Goal: Navigation & Orientation: Find specific page/section

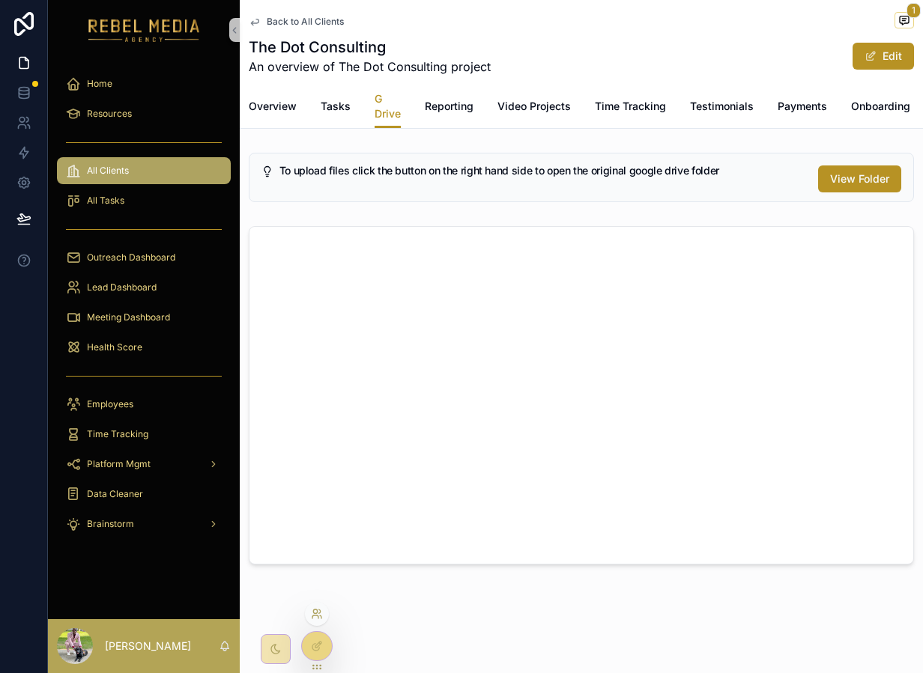
click at [322, 618] on icon at bounding box center [317, 614] width 12 height 12
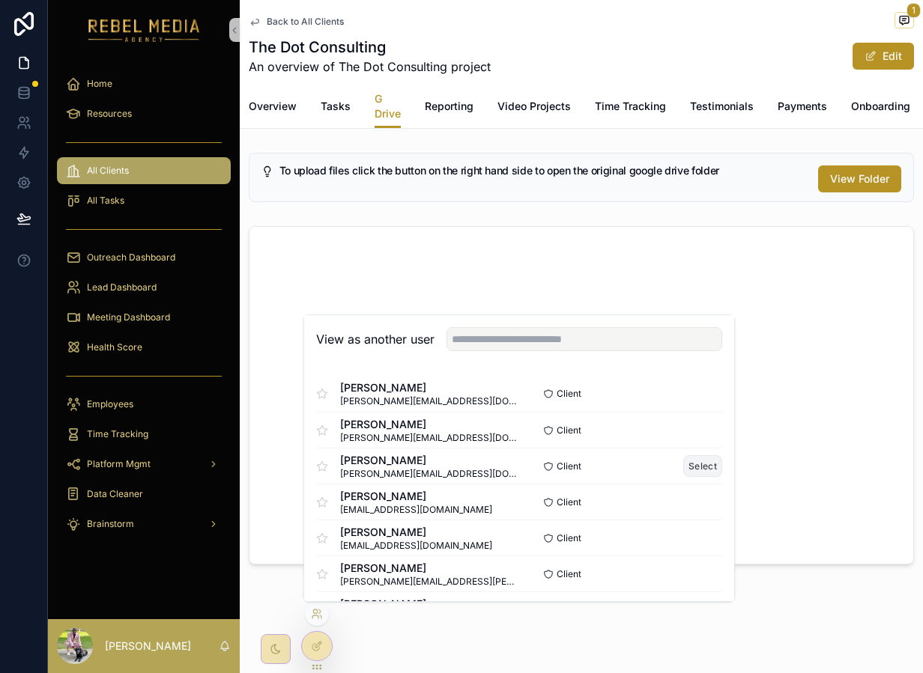
click at [709, 460] on button "Select" at bounding box center [702, 466] width 39 height 22
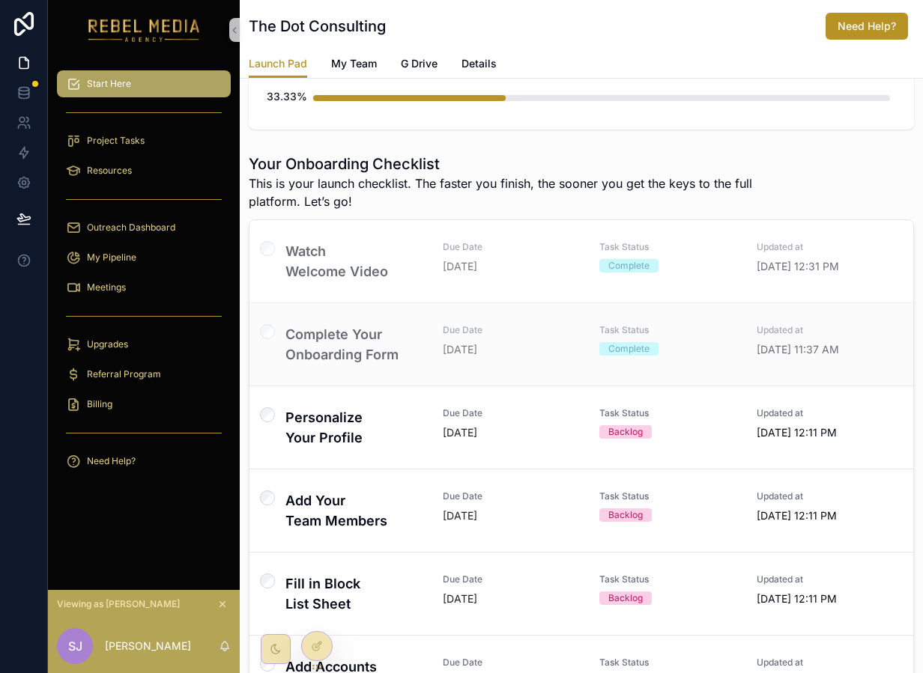
scroll to position [166, 0]
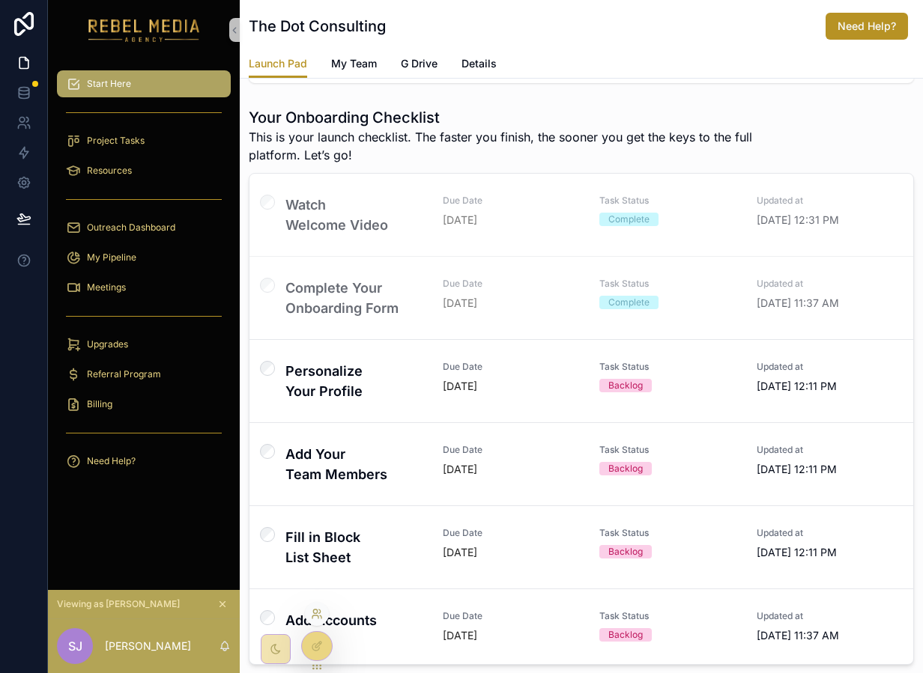
click at [314, 612] on icon at bounding box center [317, 614] width 12 height 12
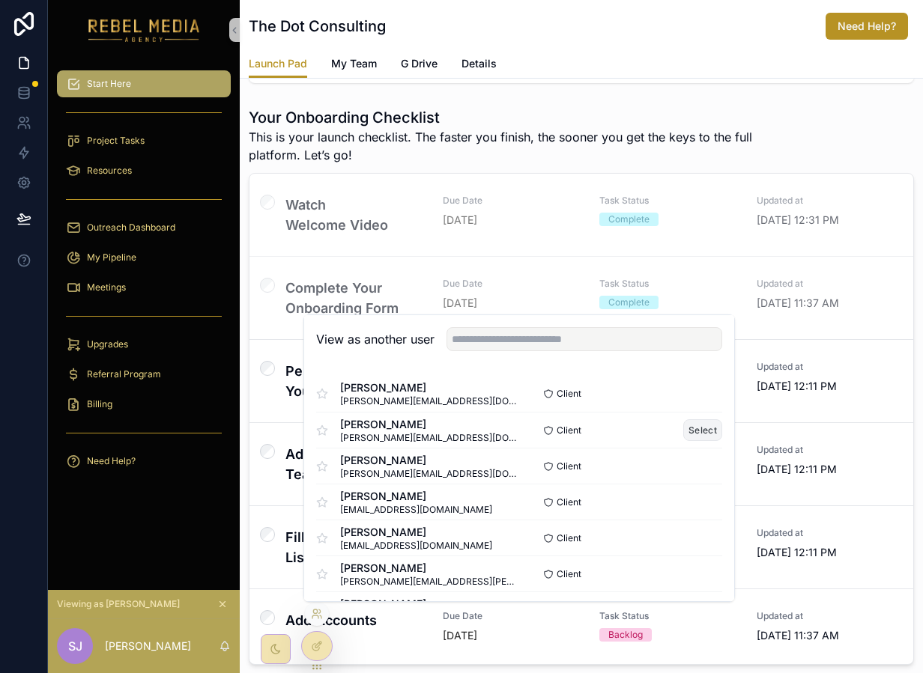
click at [699, 425] on button "Select" at bounding box center [702, 430] width 39 height 22
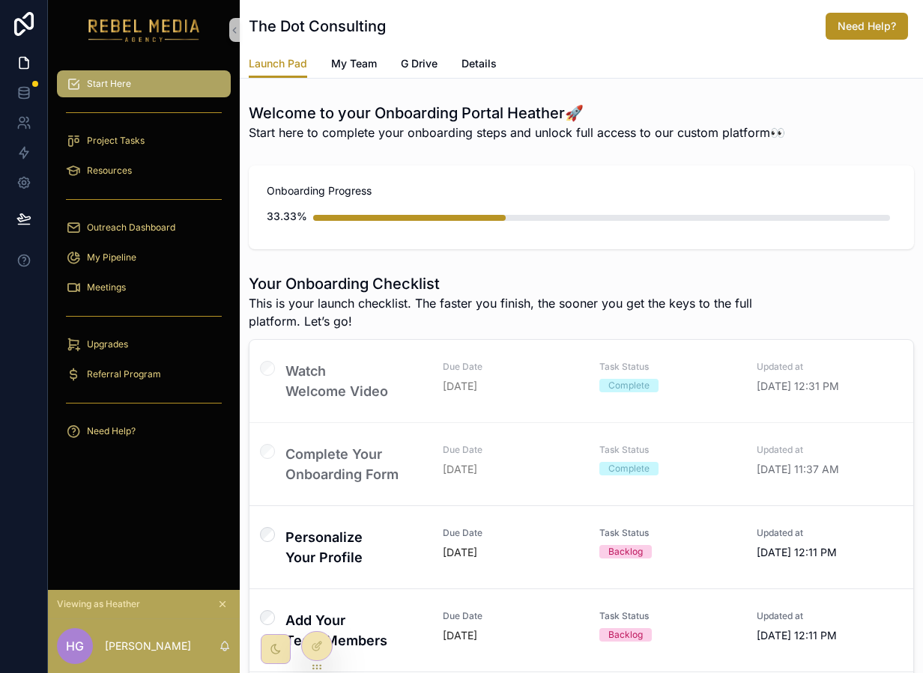
click at [383, 94] on div "The Dot Consulting Need Help? Launch Pad Launch Pad My Team G Drive Details Wel…" at bounding box center [581, 466] width 683 height 933
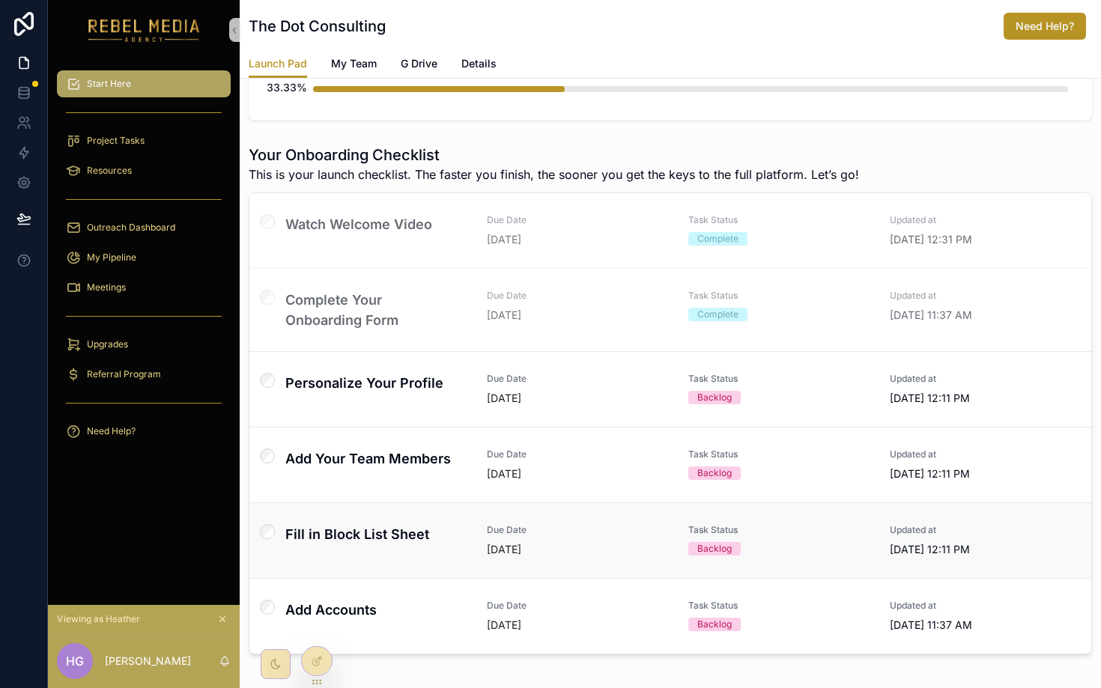
scroll to position [197, 0]
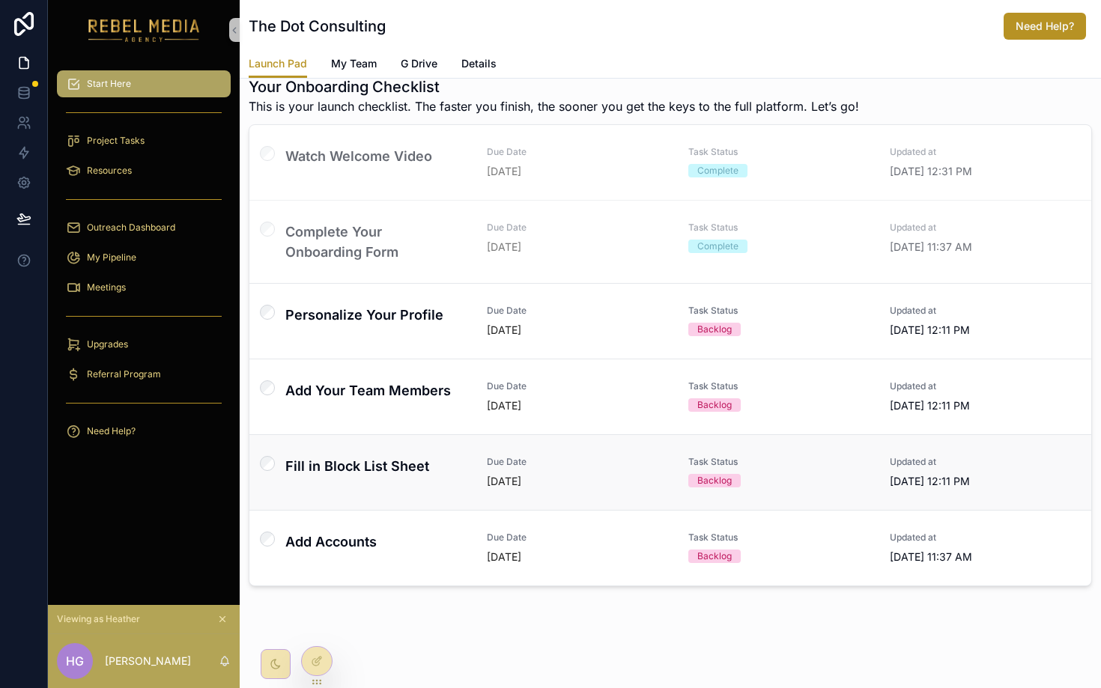
click at [365, 463] on h4 "Fill in Block List Sheet" at bounding box center [377, 466] width 184 height 20
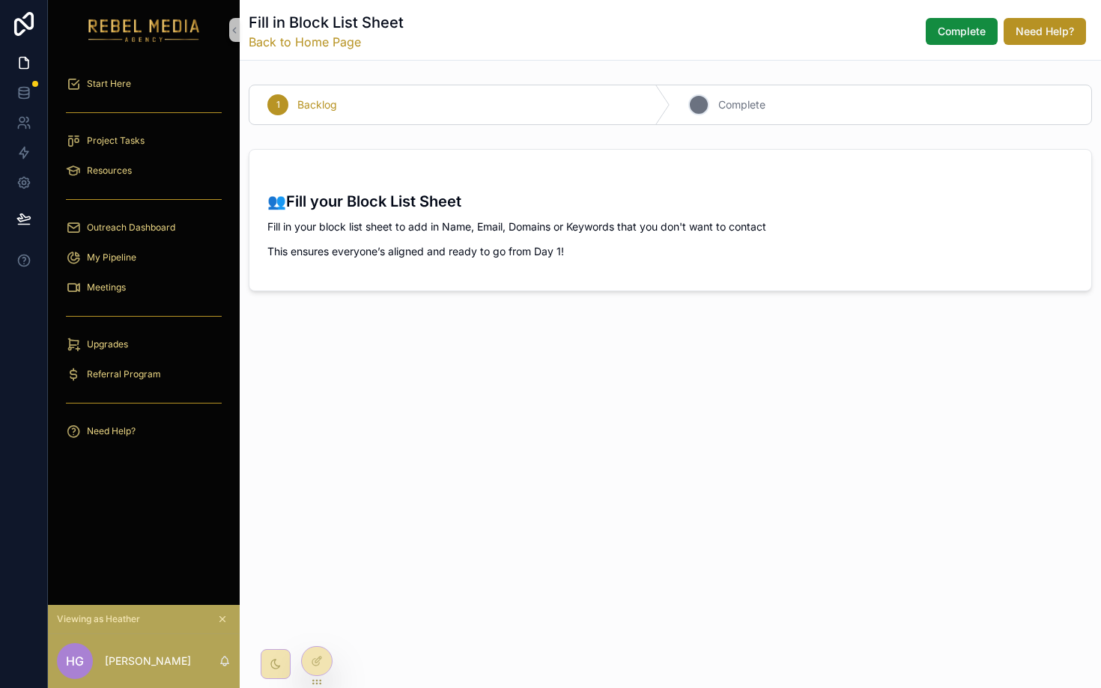
click at [718, 103] on span "Complete" at bounding box center [741, 104] width 47 height 15
click at [536, 80] on div "1 Backlog 2 Complete" at bounding box center [670, 105] width 861 height 52
click at [406, 108] on div "1 Backlog" at bounding box center [459, 104] width 421 height 39
click at [148, 94] on div "Start Here" at bounding box center [144, 84] width 156 height 24
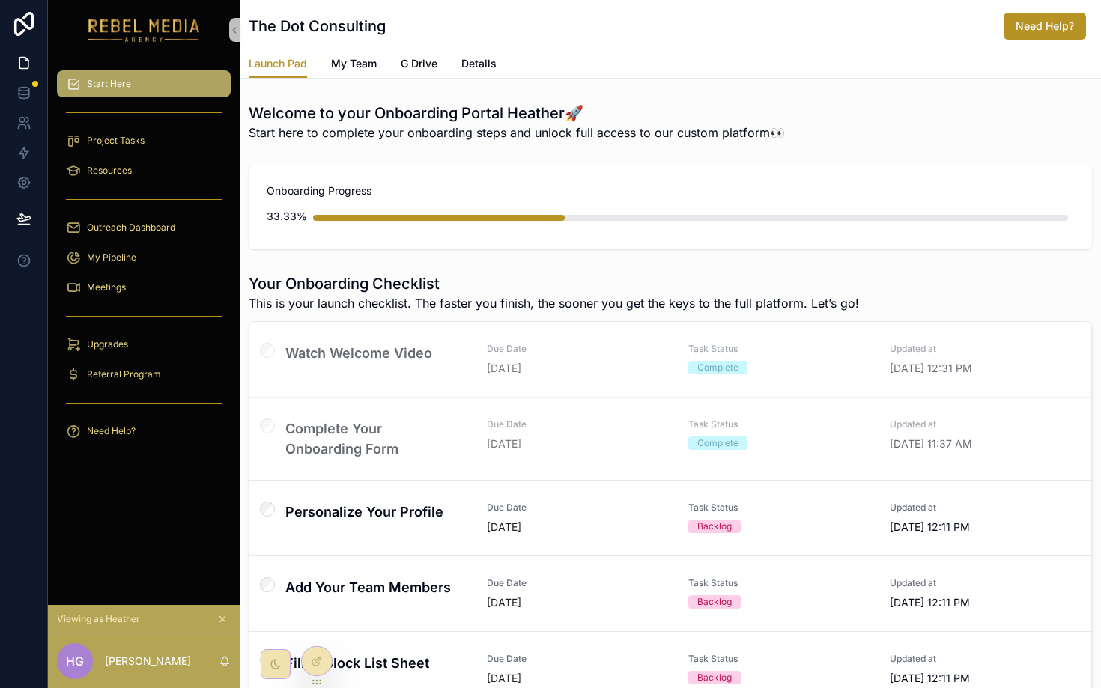
click at [423, 71] on link "G Drive" at bounding box center [419, 65] width 37 height 30
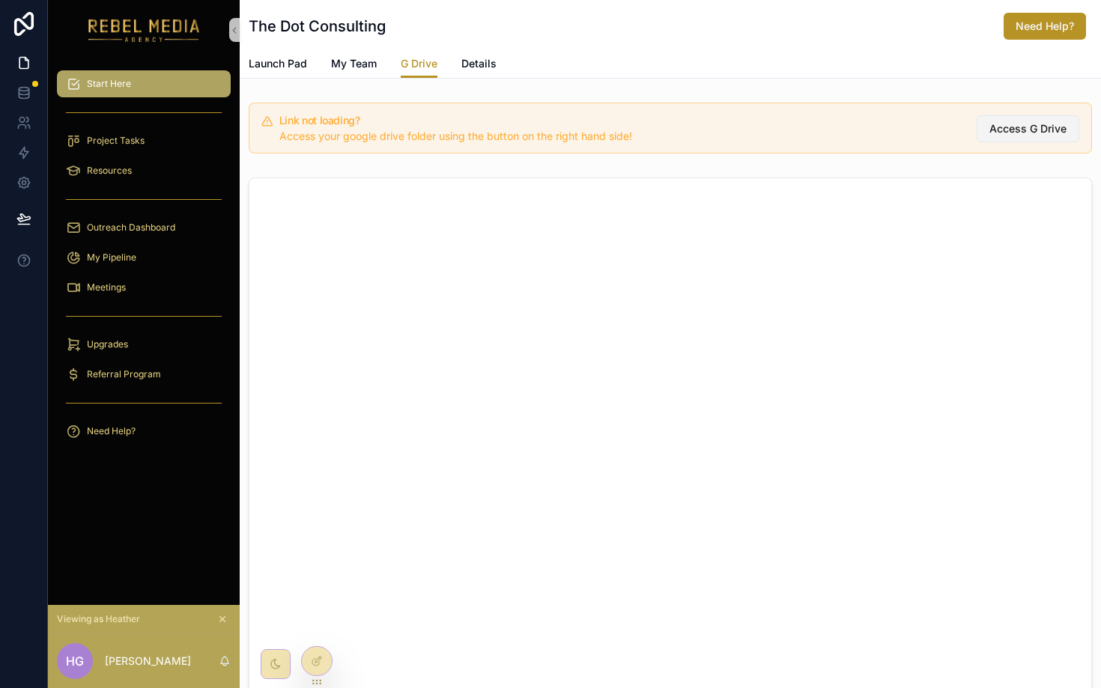
click at [922, 125] on span "Access G Drive" at bounding box center [1028, 128] width 77 height 15
click at [130, 143] on span "Project Tasks" at bounding box center [116, 141] width 58 height 12
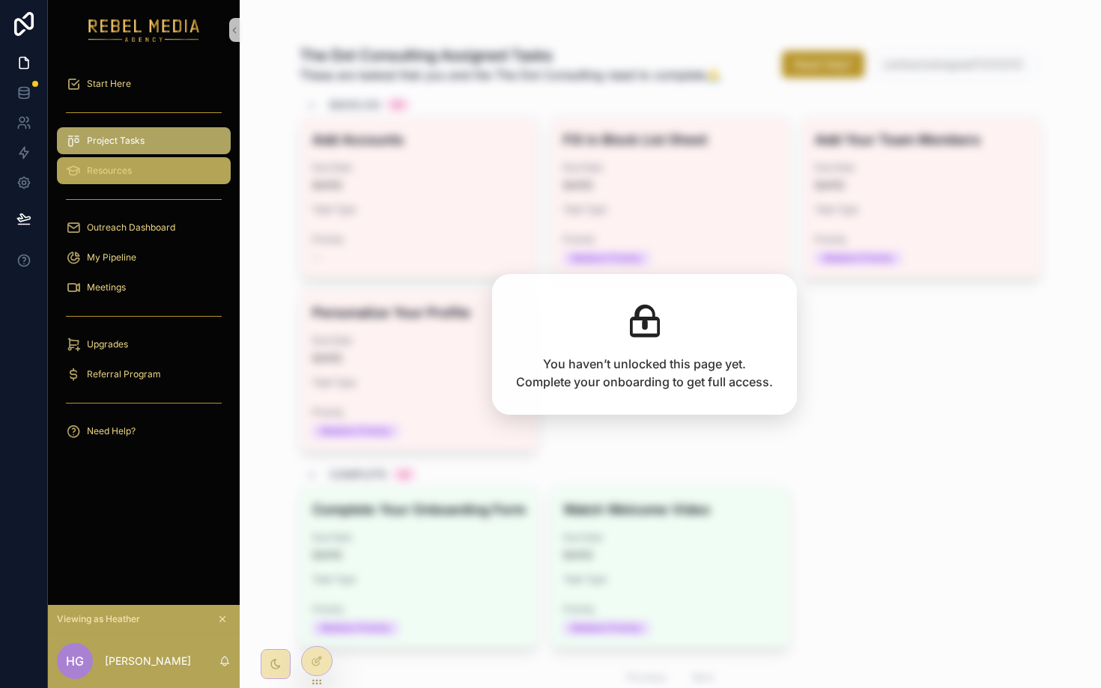
click at [169, 175] on div "Resources" at bounding box center [144, 171] width 156 height 24
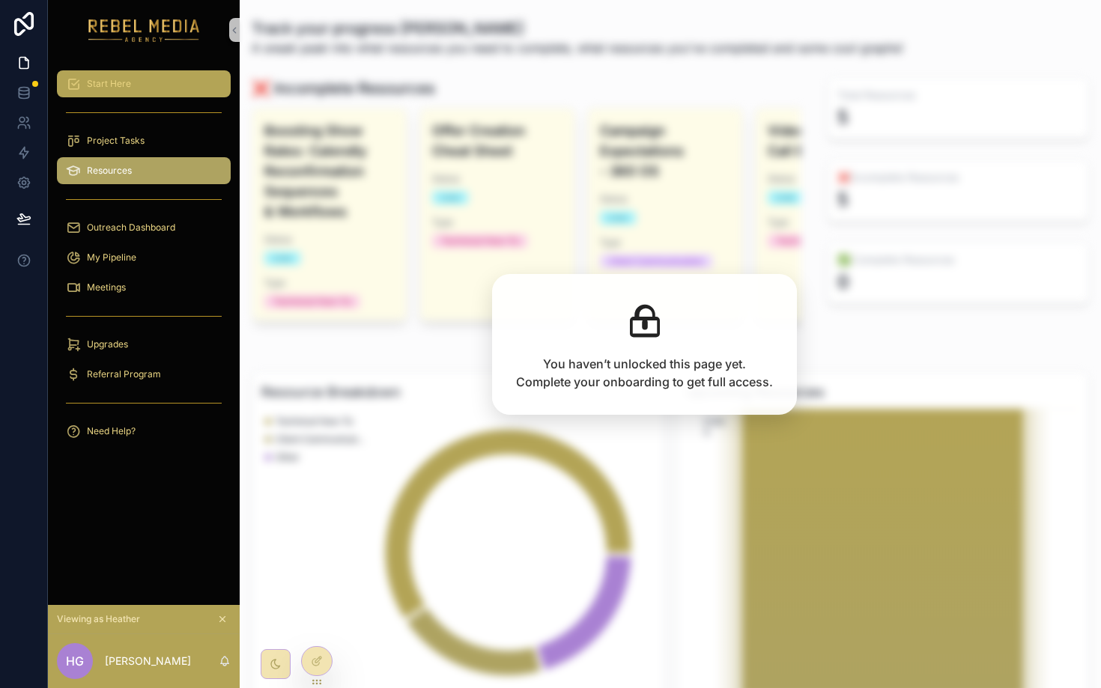
click at [124, 76] on div "Start Here" at bounding box center [144, 84] width 156 height 24
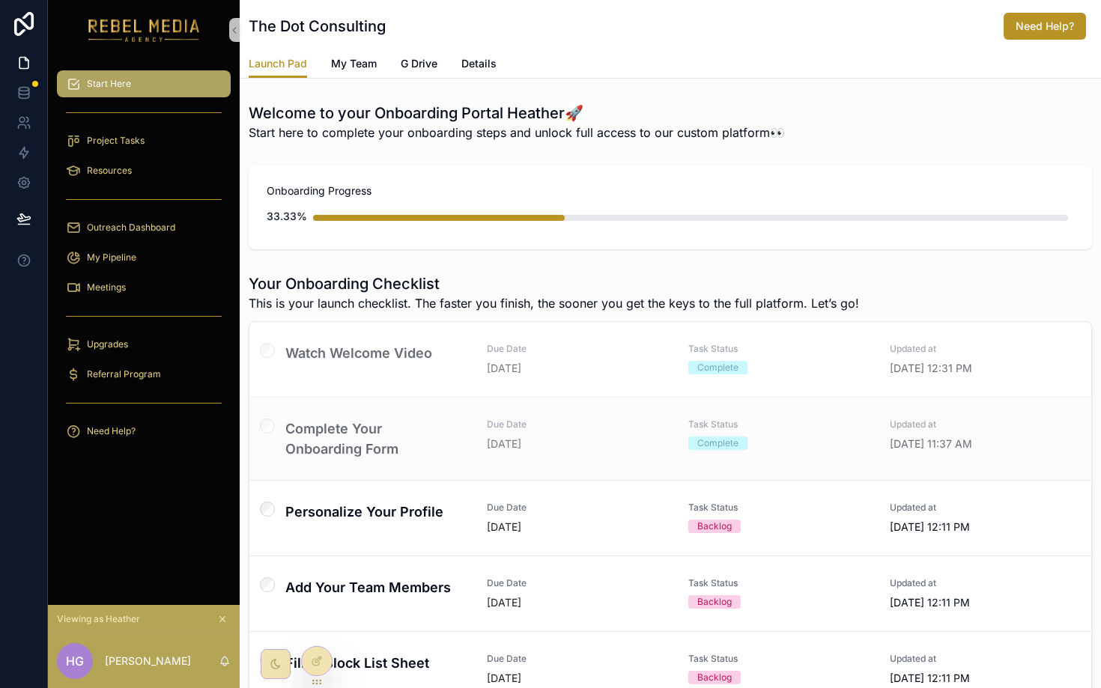
scroll to position [197, 0]
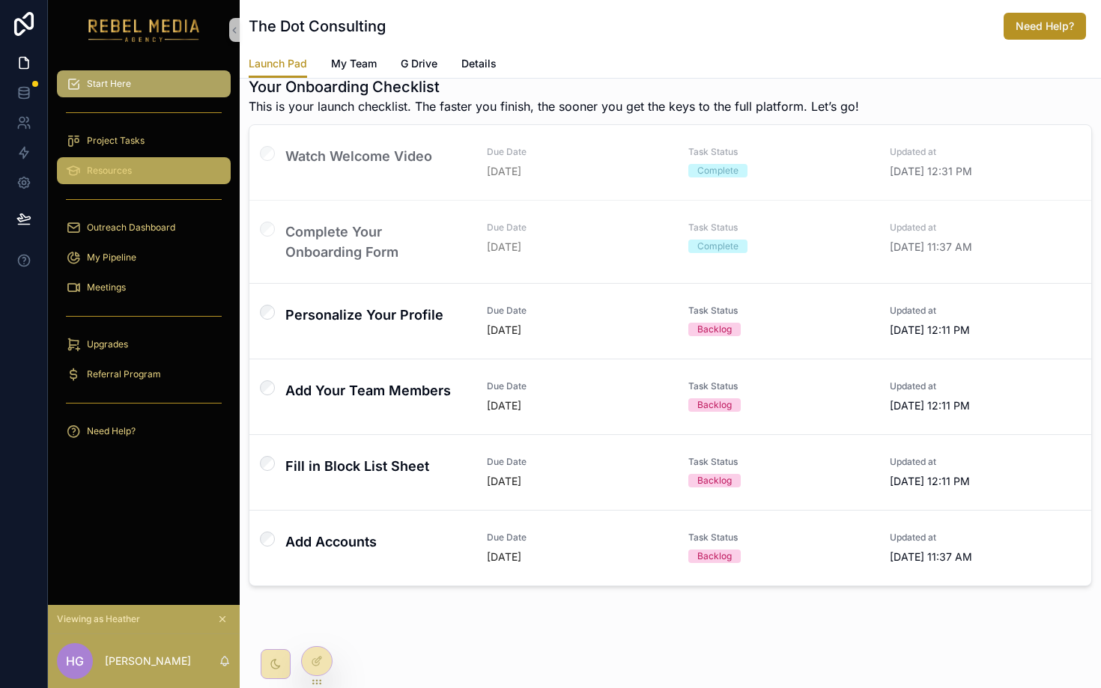
click at [138, 164] on div "Resources" at bounding box center [144, 171] width 156 height 24
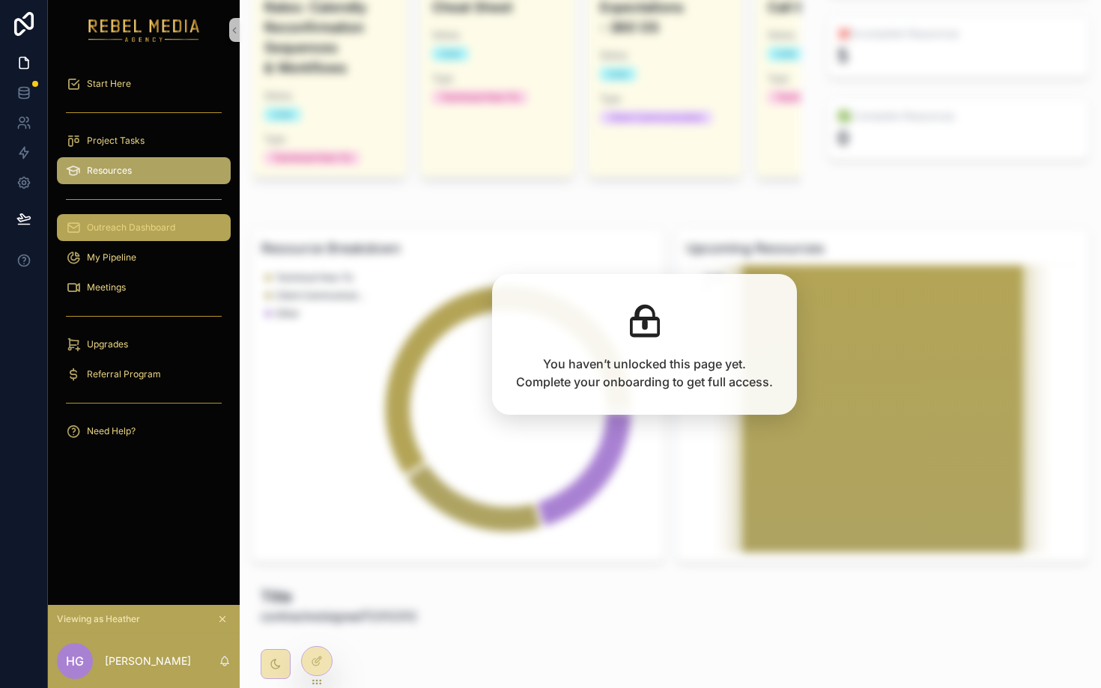
scroll to position [197, 0]
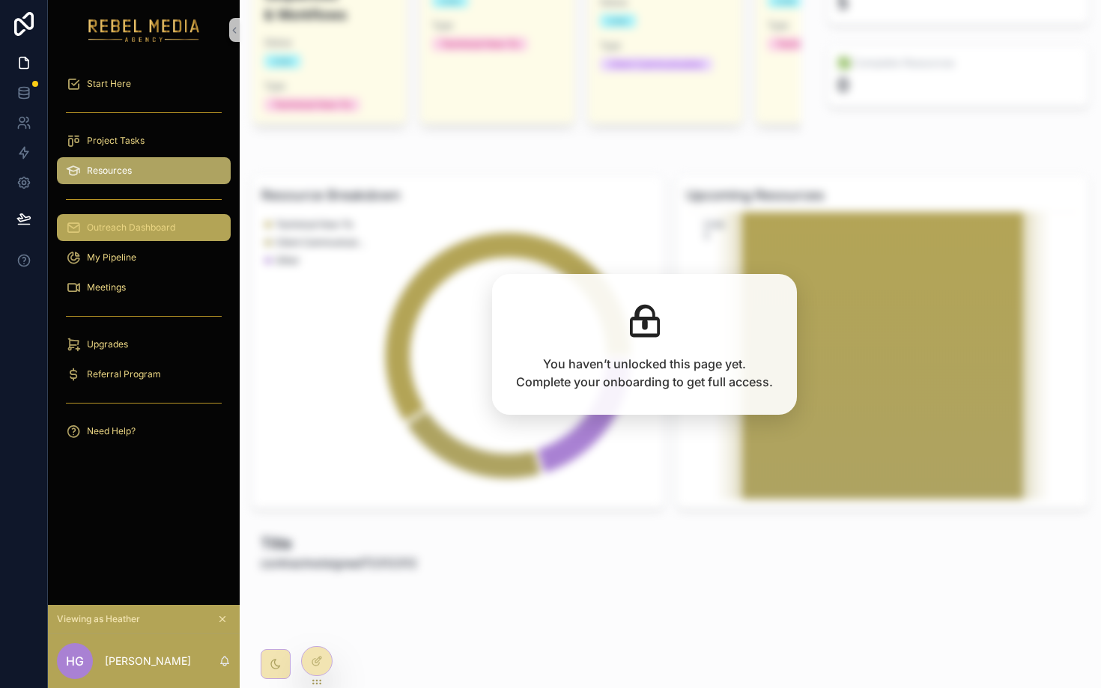
click at [157, 228] on span "Outreach Dashboard" at bounding box center [131, 228] width 88 height 12
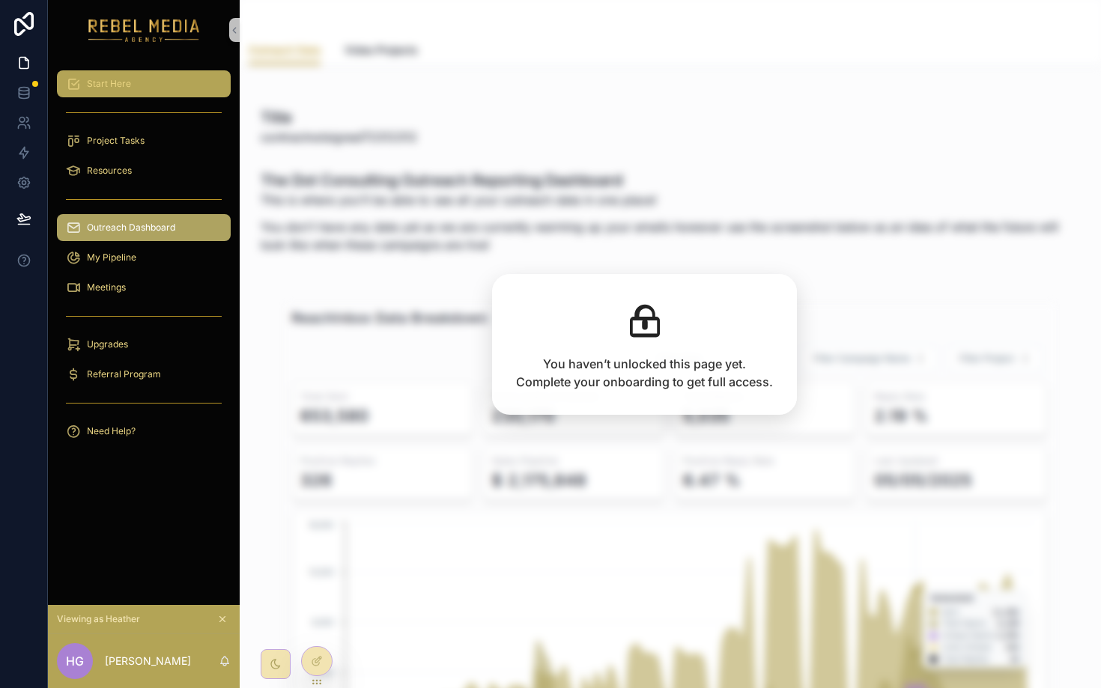
click at [154, 96] on link "Start Here" at bounding box center [144, 83] width 174 height 27
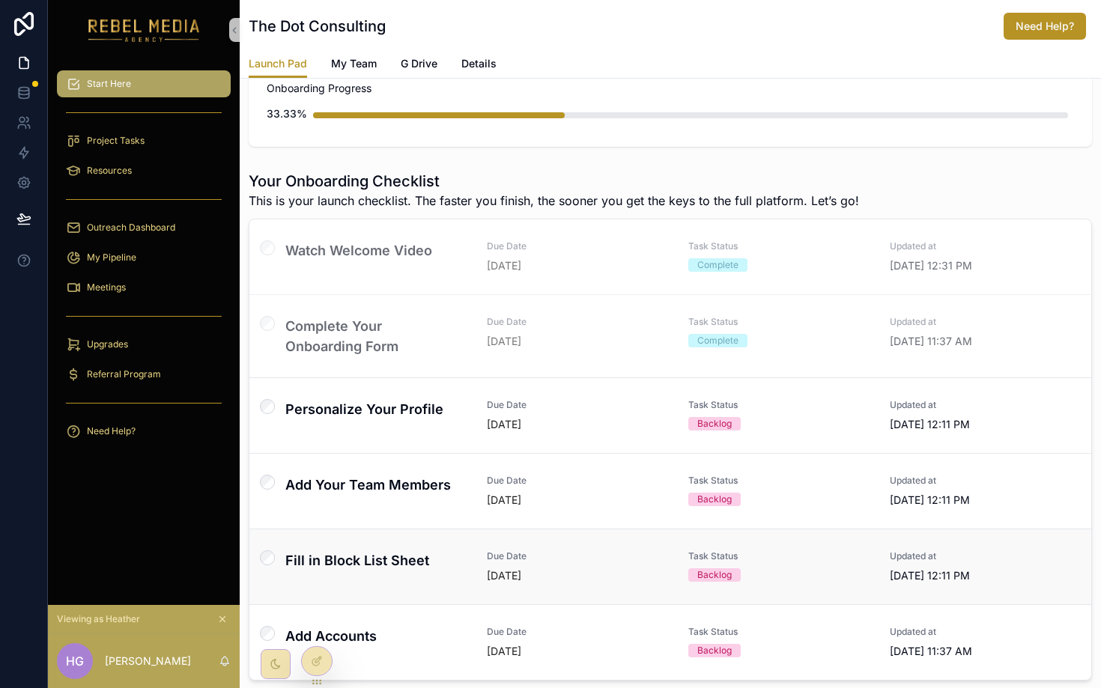
scroll to position [128, 0]
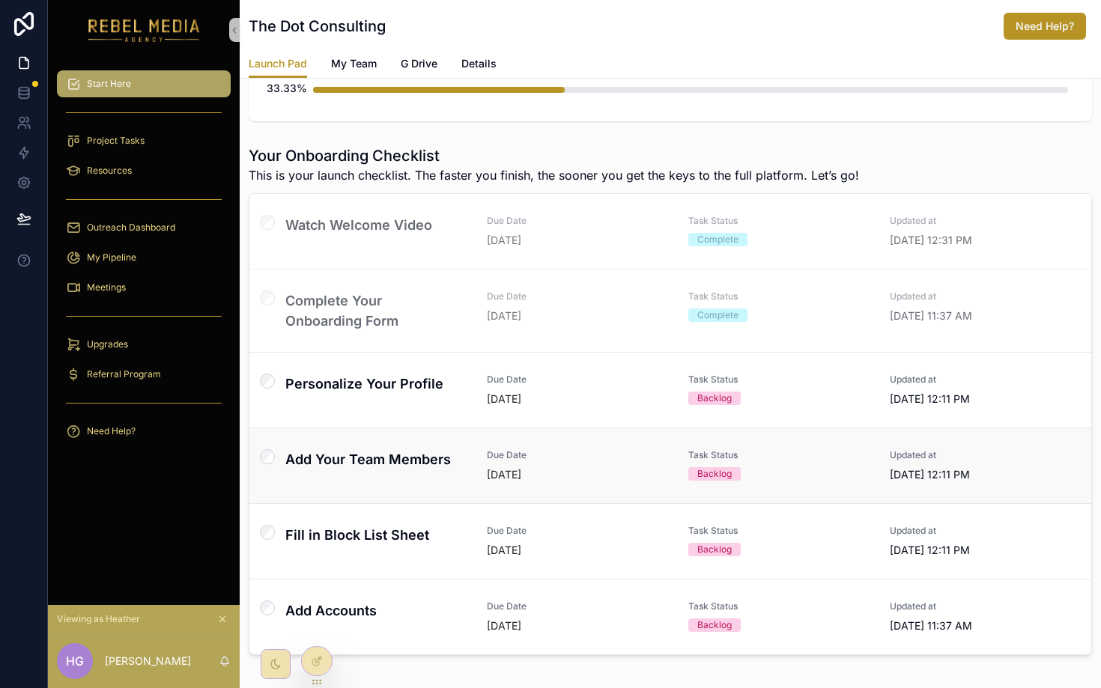
click at [308, 471] on div "Add Your Team Members" at bounding box center [377, 465] width 184 height 33
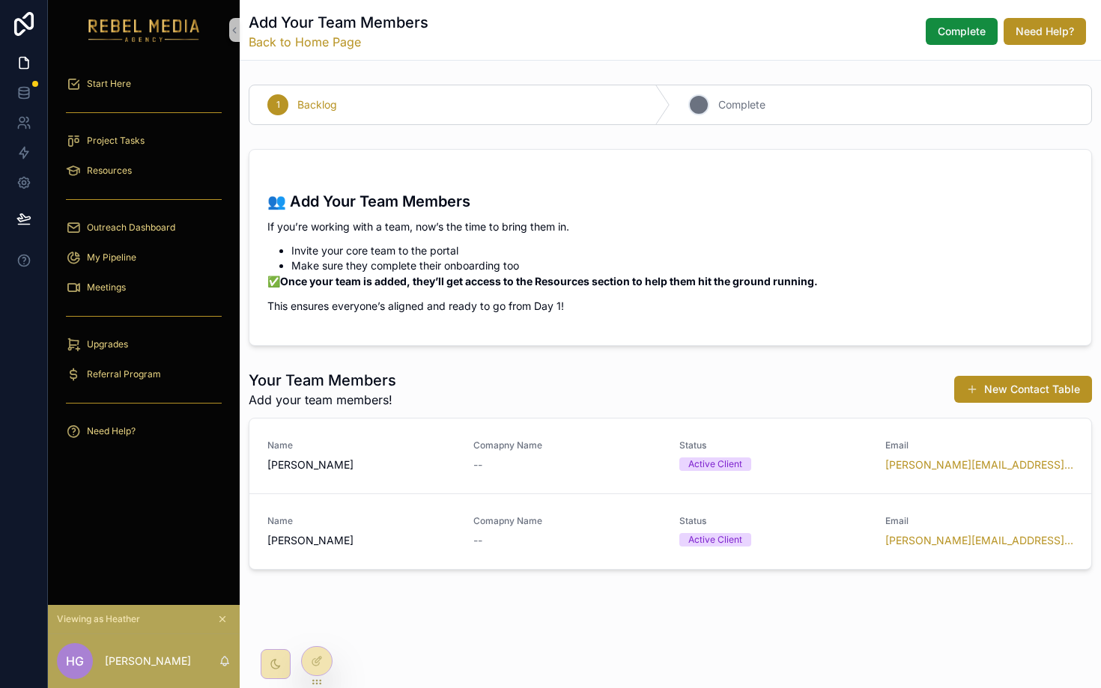
click at [746, 102] on span "Complete" at bounding box center [741, 104] width 47 height 15
click at [922, 37] on span "Complete" at bounding box center [962, 31] width 48 height 15
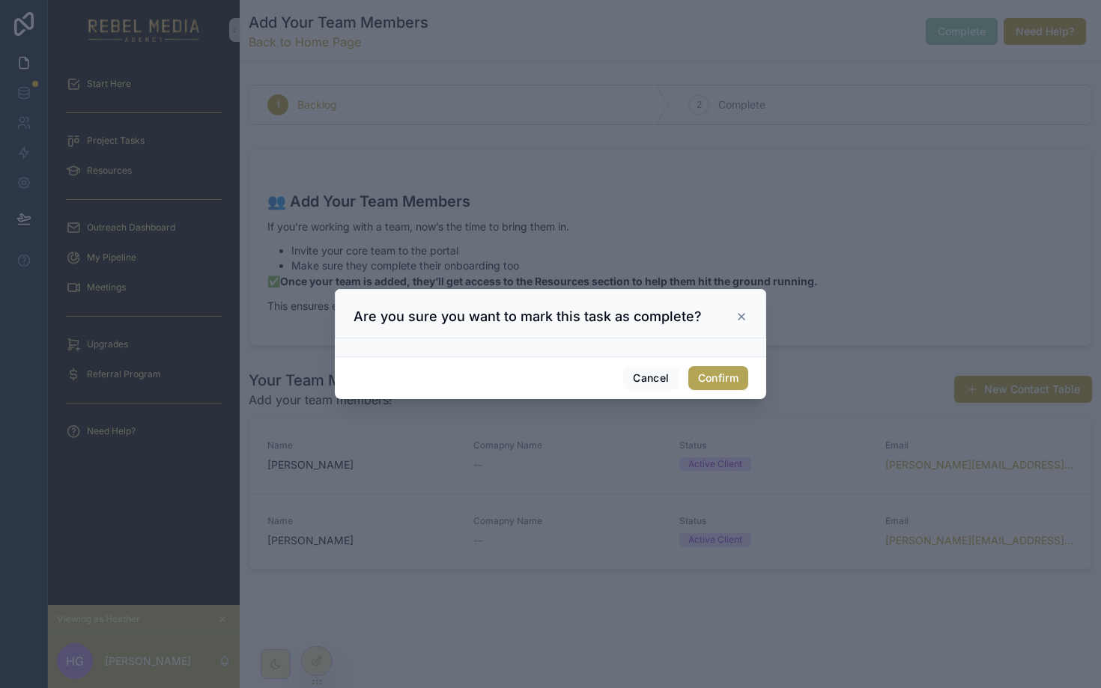
click at [715, 383] on button "Confirm" at bounding box center [718, 378] width 60 height 24
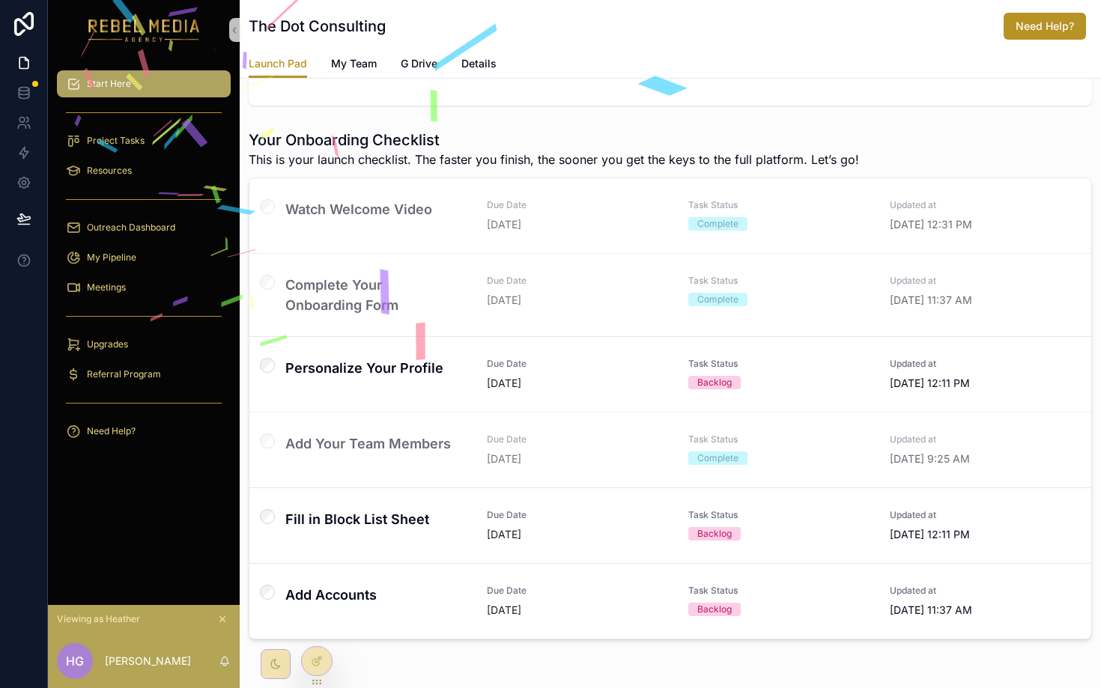
scroll to position [168, 0]
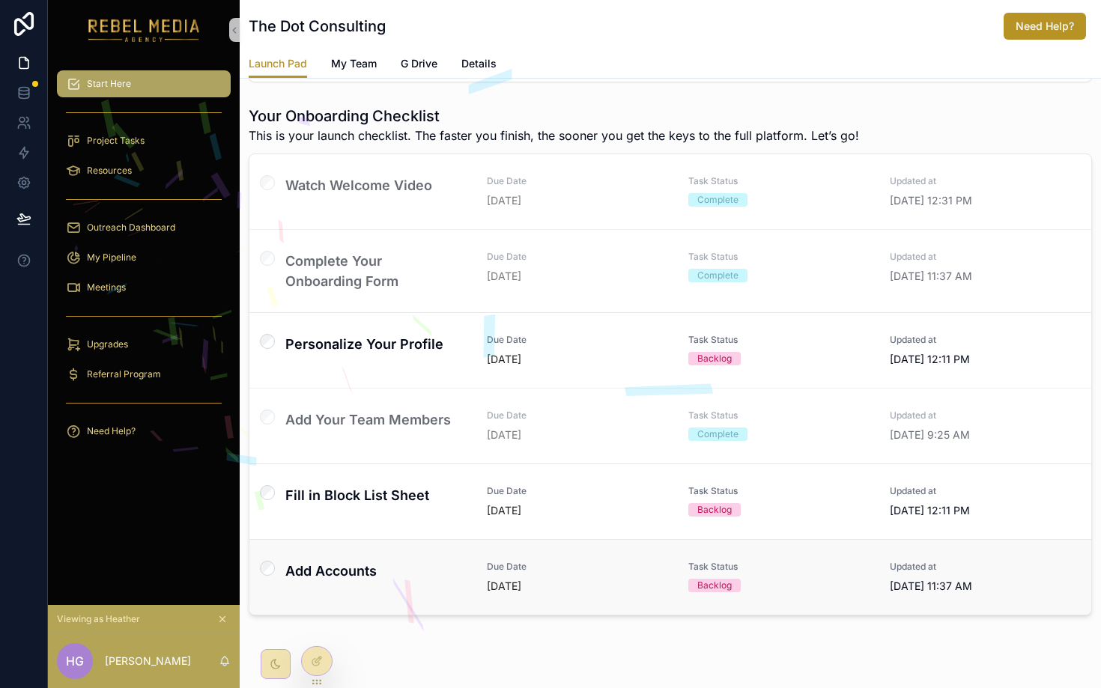
click at [353, 594] on link "Add Accounts Due Date [DATE] Task Status Backlog Updated at [DATE] 11:37 AM" at bounding box center [670, 577] width 842 height 76
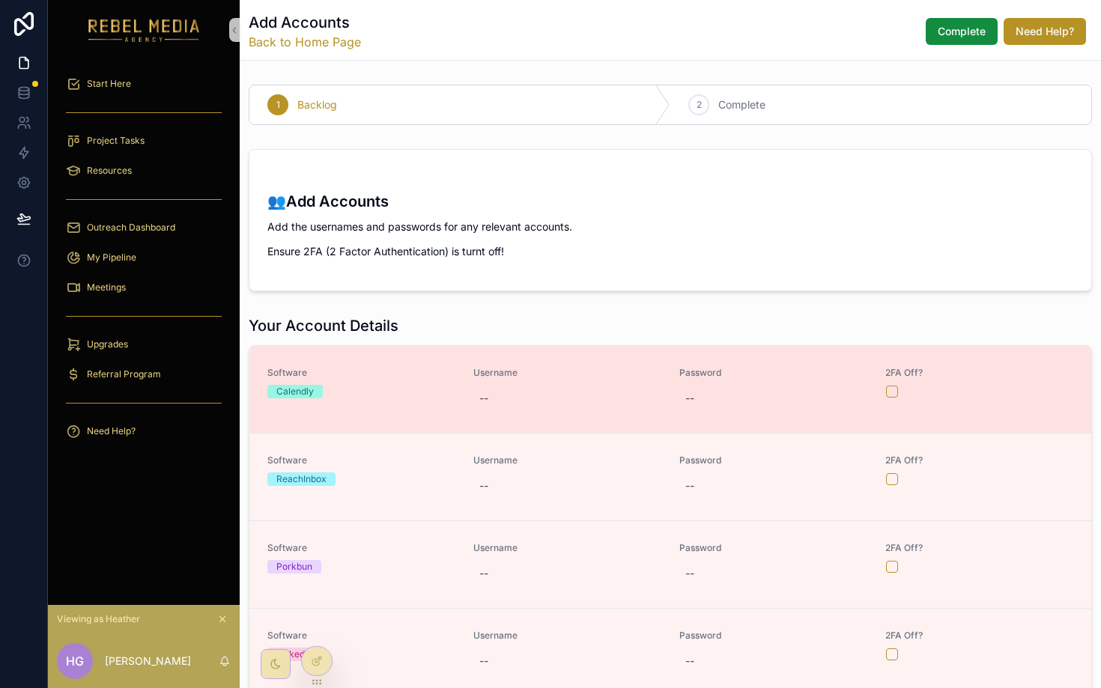
scroll to position [110, 0]
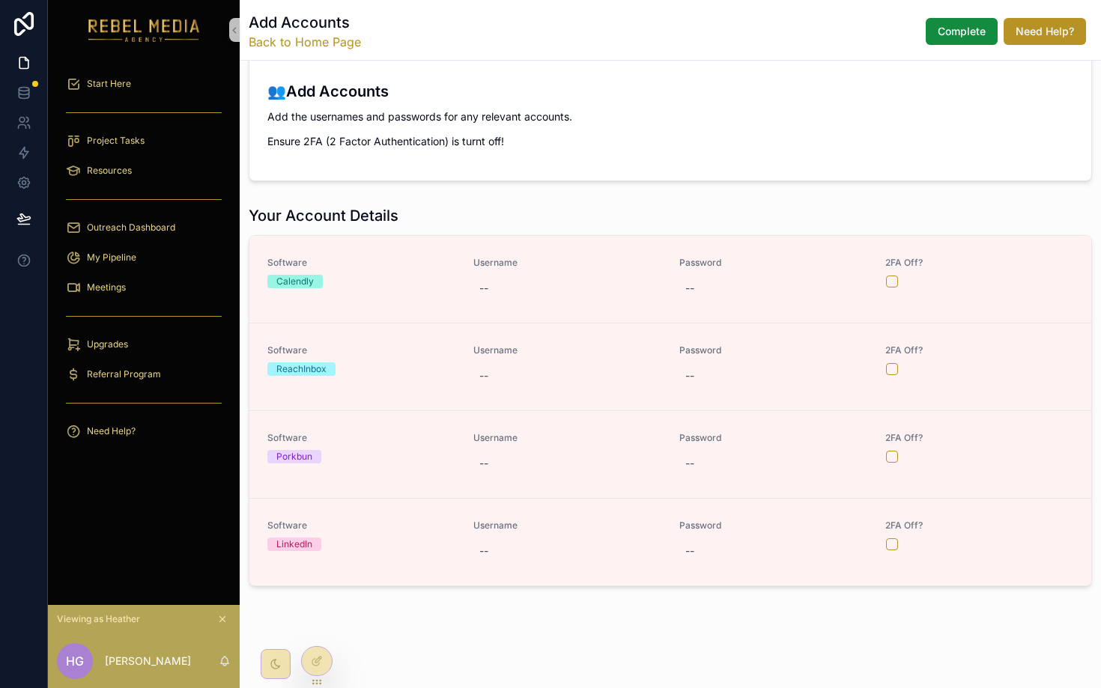
click at [387, 170] on form "👥Add Accounts Add the usernames and passwords for any relevant accounts. Ensure…" at bounding box center [670, 110] width 842 height 141
click at [326, 216] on h1 "Your Account Details" at bounding box center [324, 215] width 150 height 21
click at [385, 224] on h1 "Your Account Details" at bounding box center [324, 215] width 150 height 21
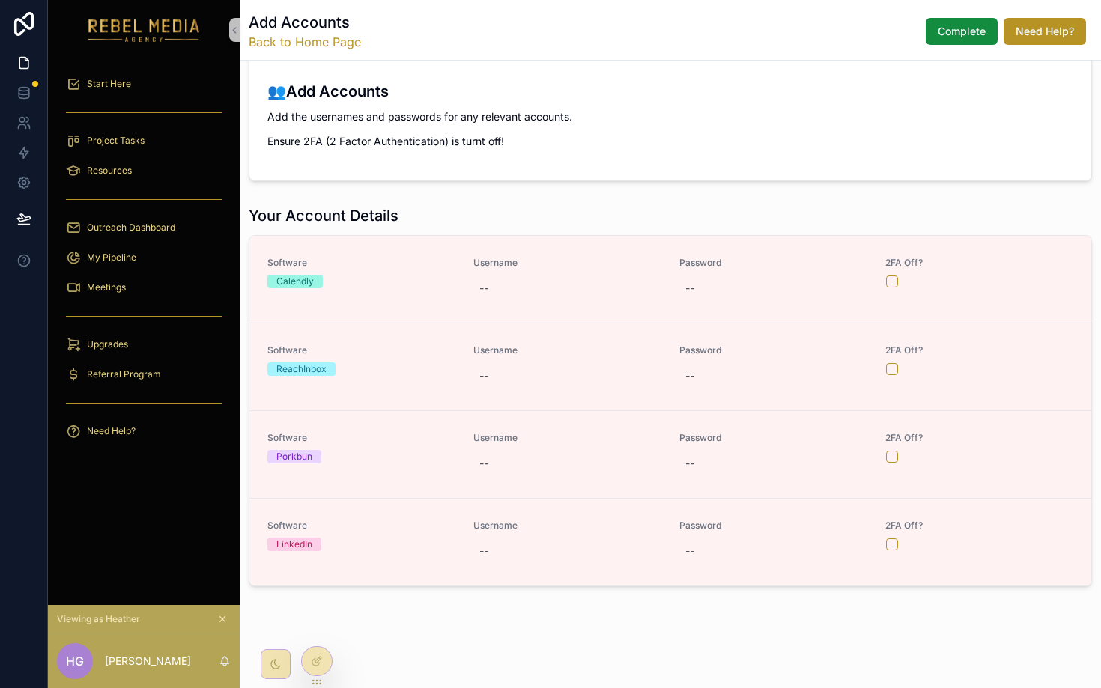
click at [369, 217] on h1 "Your Account Details" at bounding box center [324, 215] width 150 height 21
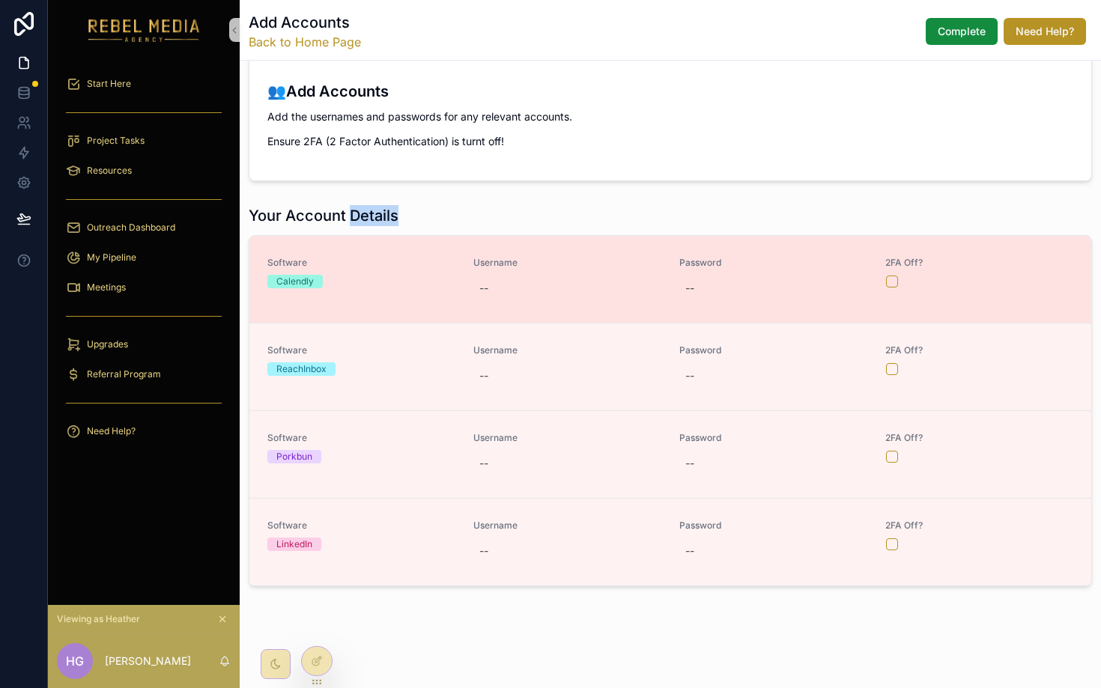
click at [306, 282] on div "Calendly" at bounding box center [294, 281] width 37 height 13
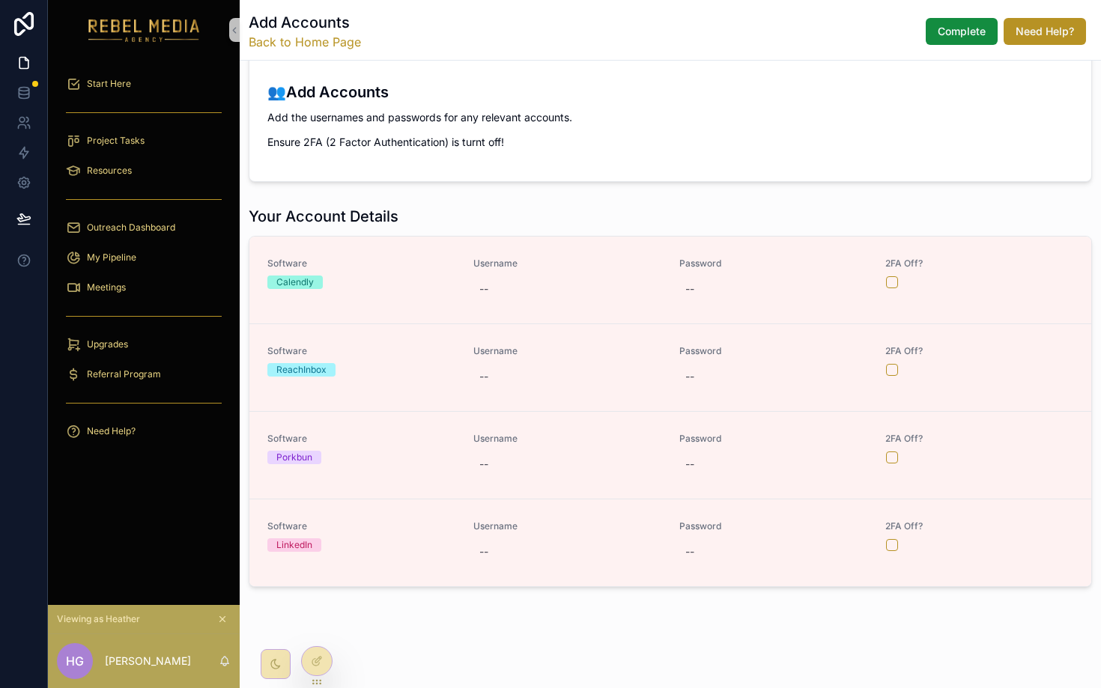
scroll to position [110, 0]
click at [577, 207] on div "Your Account Details" at bounding box center [670, 215] width 843 height 21
click at [430, 147] on p "Ensure 2FA (2 Factor Authentication) is turnt off!" at bounding box center [670, 141] width 806 height 16
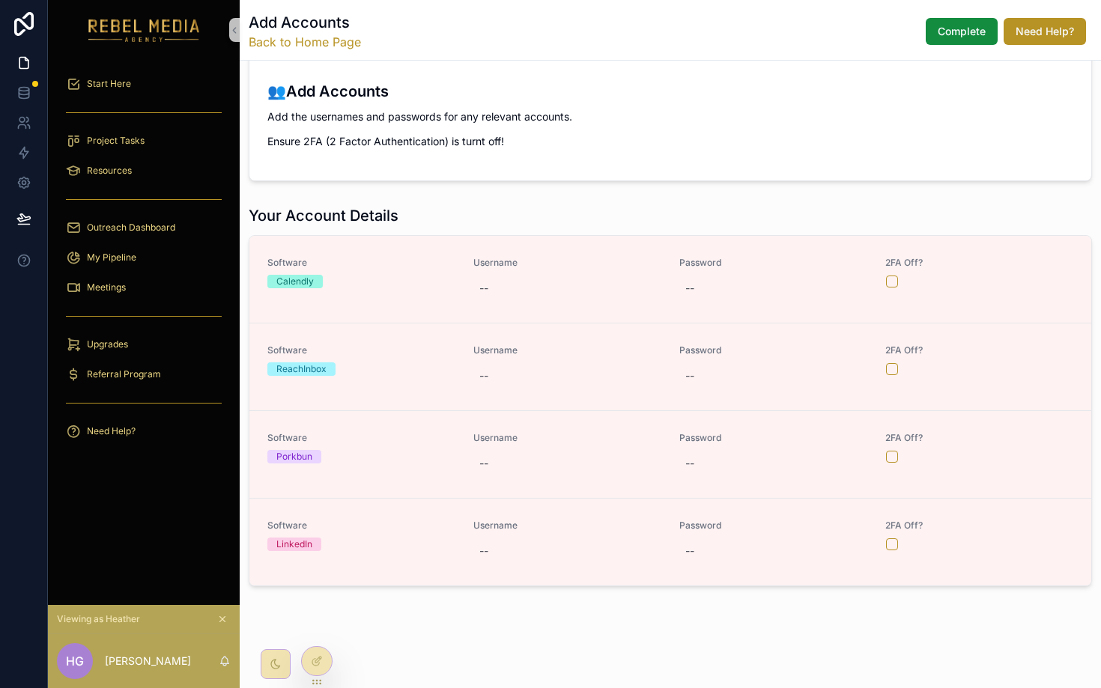
click at [452, 173] on form "👥Add Accounts Add the usernames and passwords for any relevant accounts. Ensure…" at bounding box center [670, 110] width 842 height 141
click at [415, 155] on span "👥Add Accounts Add the usernames and passwords for any relevant accounts. Ensure…" at bounding box center [670, 110] width 806 height 96
click at [413, 151] on span "👥Add Accounts Add the usernames and passwords for any relevant accounts. Ensure…" at bounding box center [670, 110] width 806 height 96
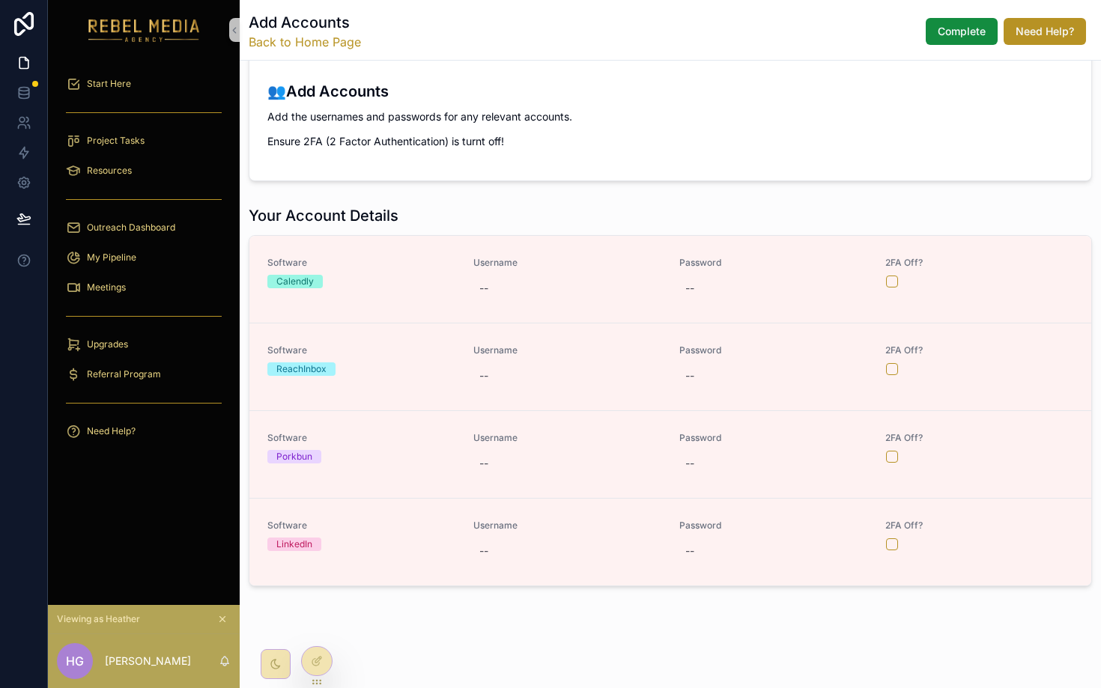
click at [413, 151] on span "👥Add Accounts Add the usernames and passwords for any relevant accounts. Ensure…" at bounding box center [670, 110] width 806 height 96
click at [458, 121] on p "Add the usernames and passwords for any relevant accounts." at bounding box center [670, 117] width 806 height 16
click at [456, 130] on div "👥Add Accounts Add the usernames and passwords for any relevant accounts. Ensure…" at bounding box center [670, 114] width 806 height 69
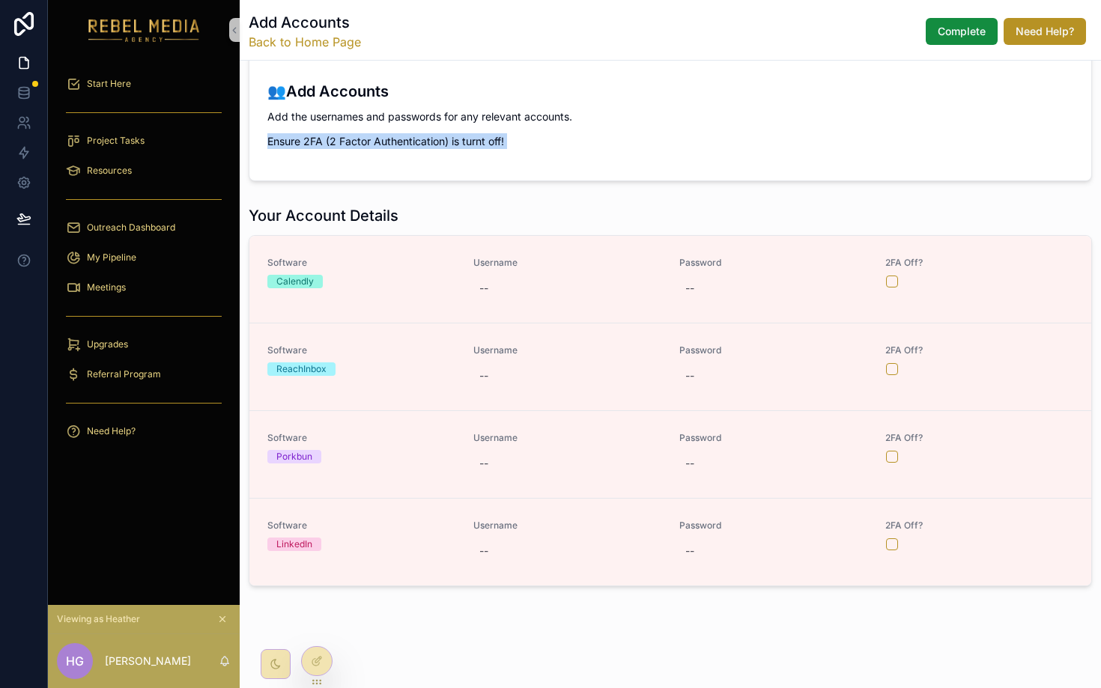
click at [368, 151] on span "👥Add Accounts Add the usernames and passwords for any relevant accounts. Ensure…" at bounding box center [670, 110] width 806 height 96
click at [339, 148] on p "Ensure 2FA (2 Factor Authentication) is turnt off!" at bounding box center [670, 141] width 806 height 16
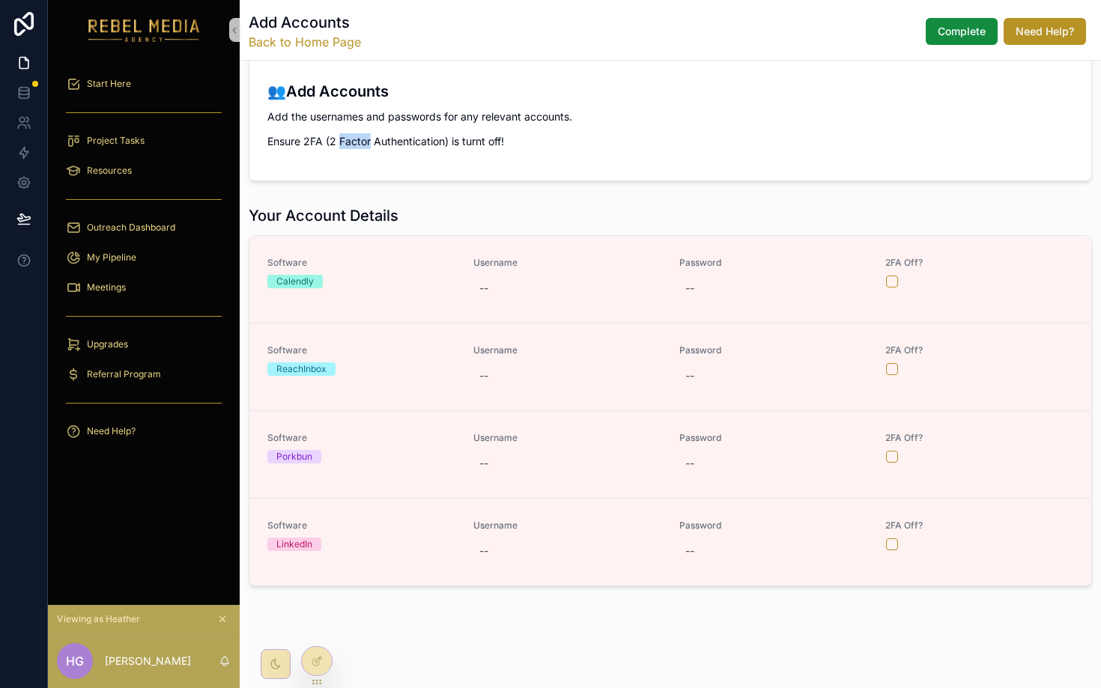
click at [339, 148] on p "Ensure 2FA (2 Factor Authentication) is turnt off!" at bounding box center [670, 141] width 806 height 16
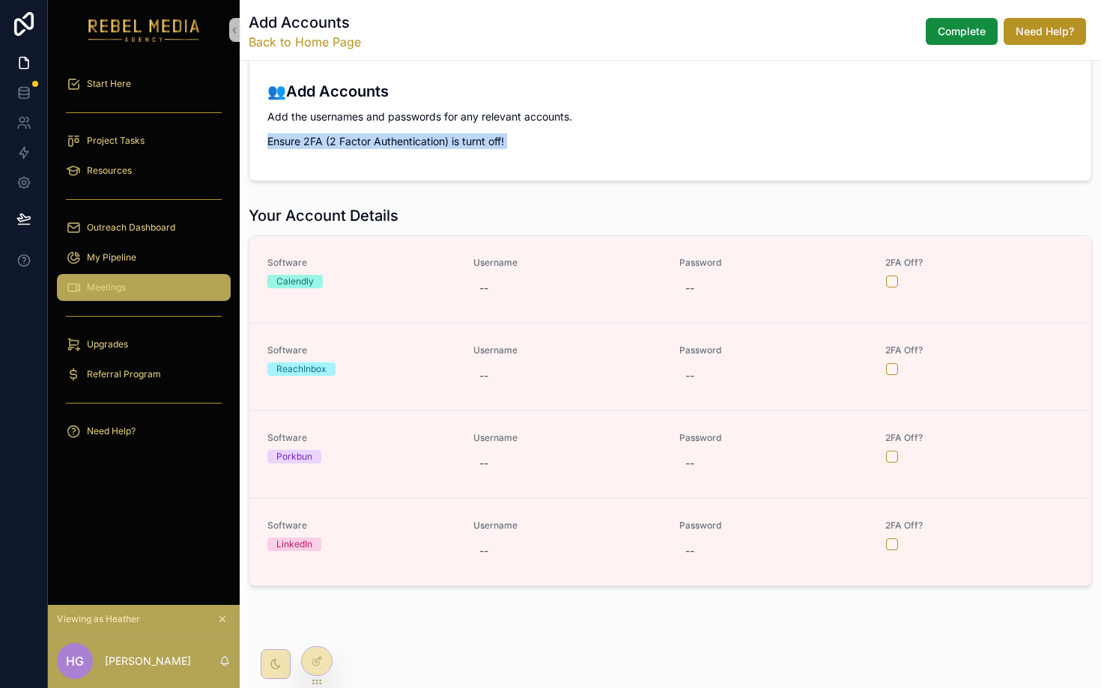
click at [186, 283] on div "Meetings" at bounding box center [144, 288] width 156 height 24
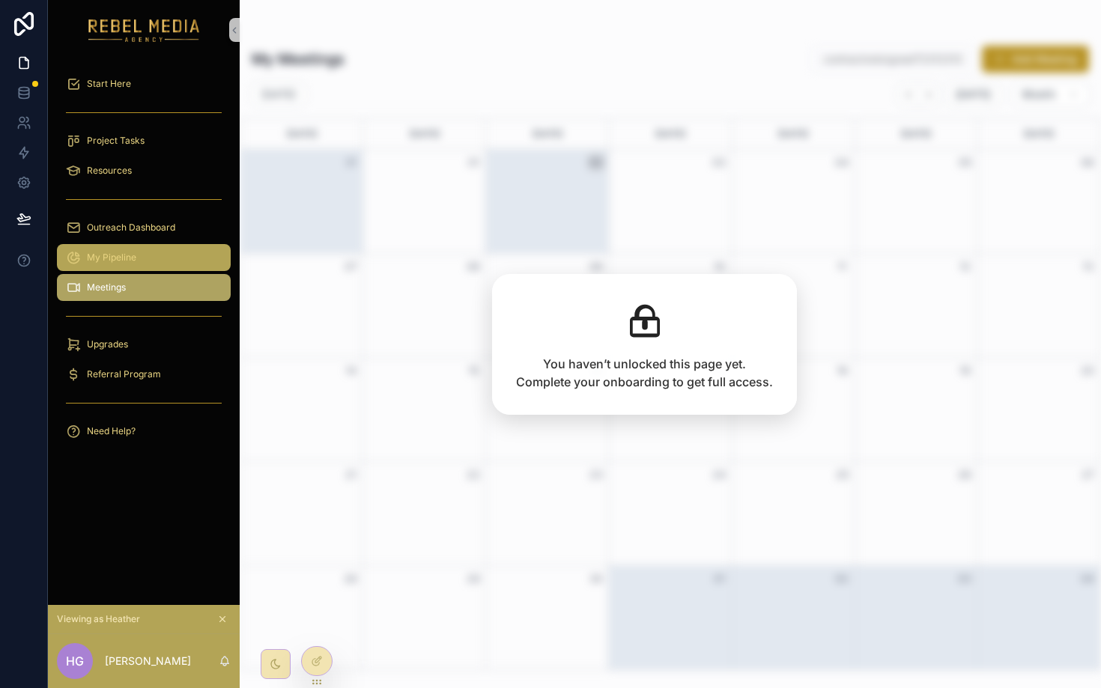
click at [149, 263] on div "My Pipeline" at bounding box center [144, 258] width 156 height 24
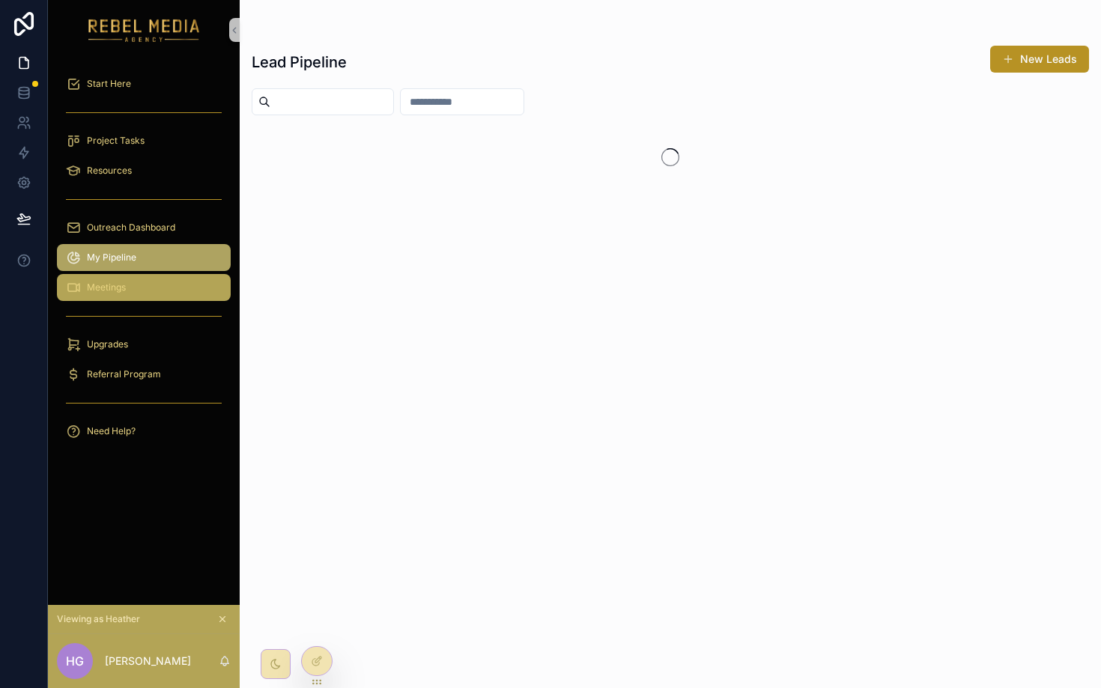
click at [143, 283] on div "Meetings" at bounding box center [144, 288] width 156 height 24
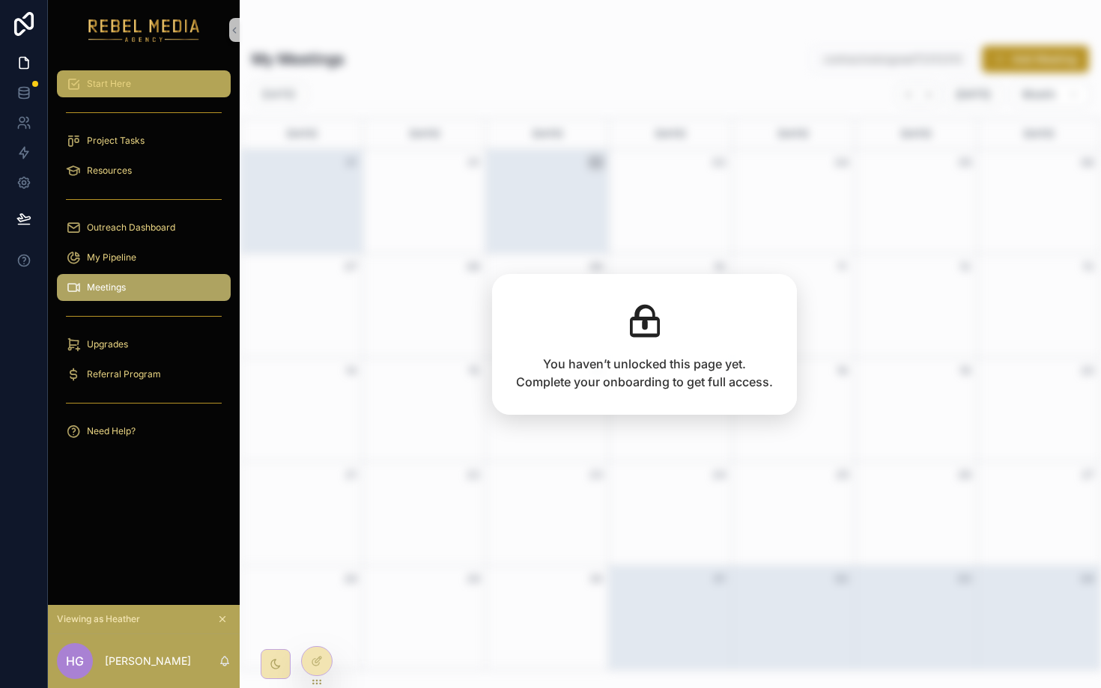
click at [118, 85] on span "Start Here" at bounding box center [109, 84] width 44 height 12
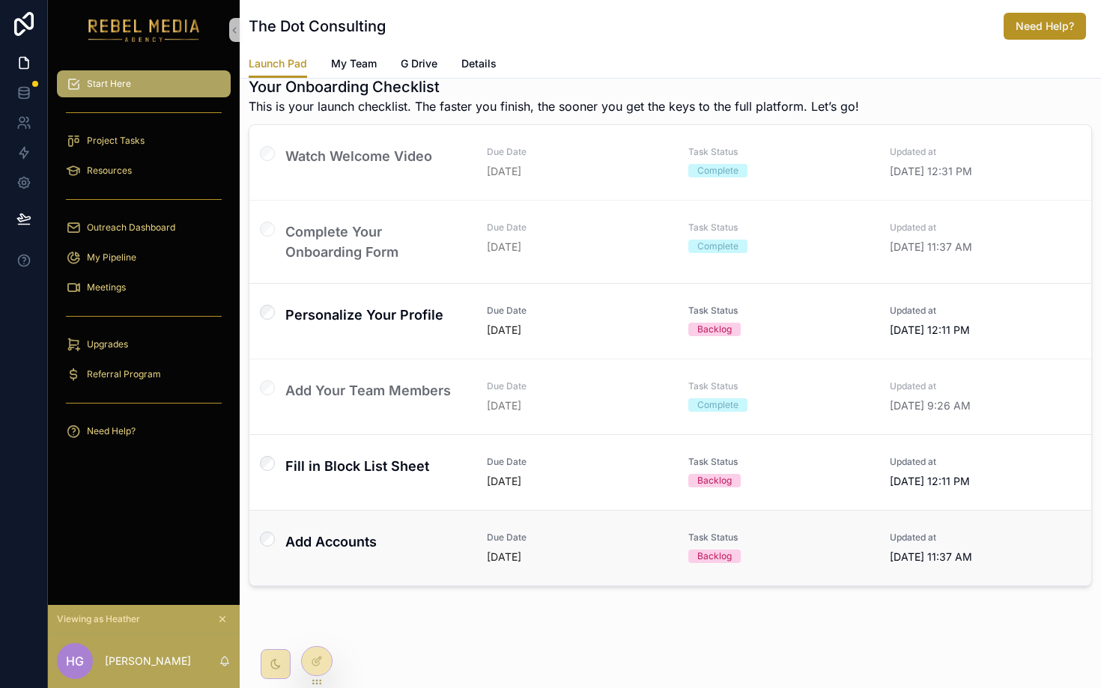
click at [330, 551] on h4 "Add Accounts" at bounding box center [377, 542] width 184 height 20
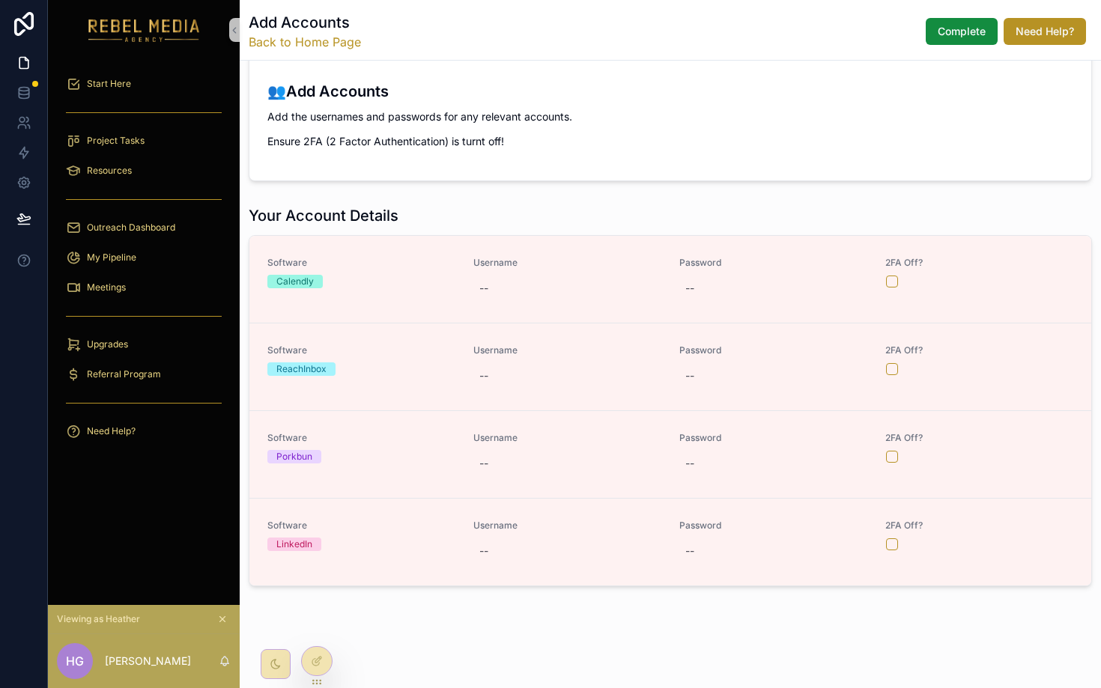
scroll to position [110, 0]
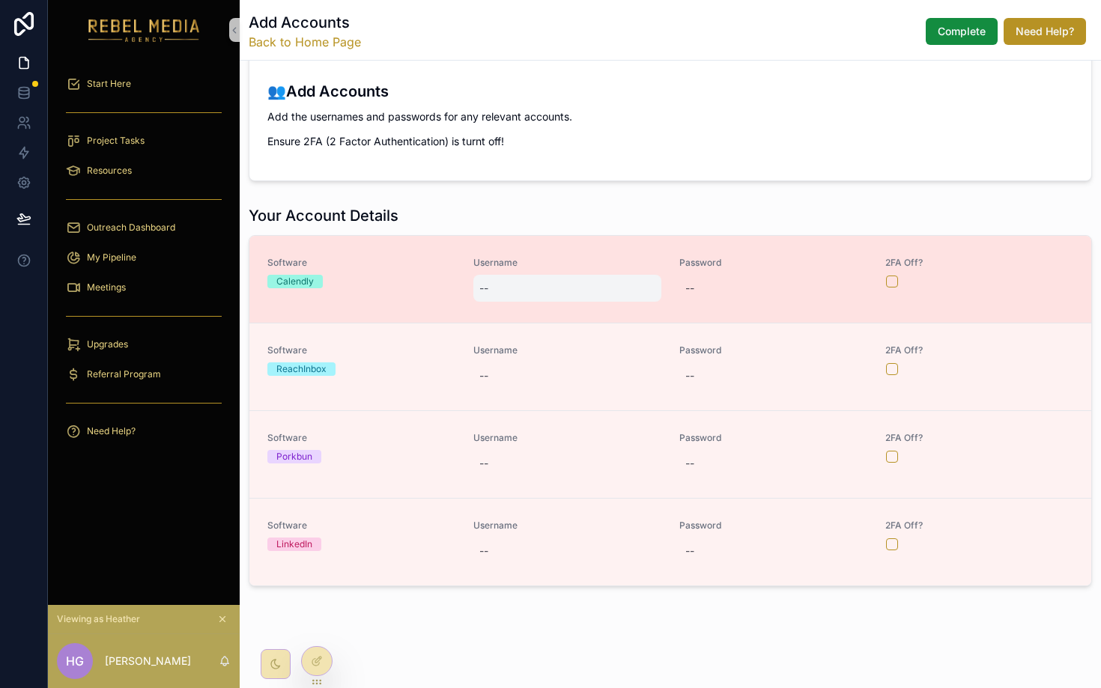
click at [511, 288] on div "--" at bounding box center [567, 288] width 188 height 27
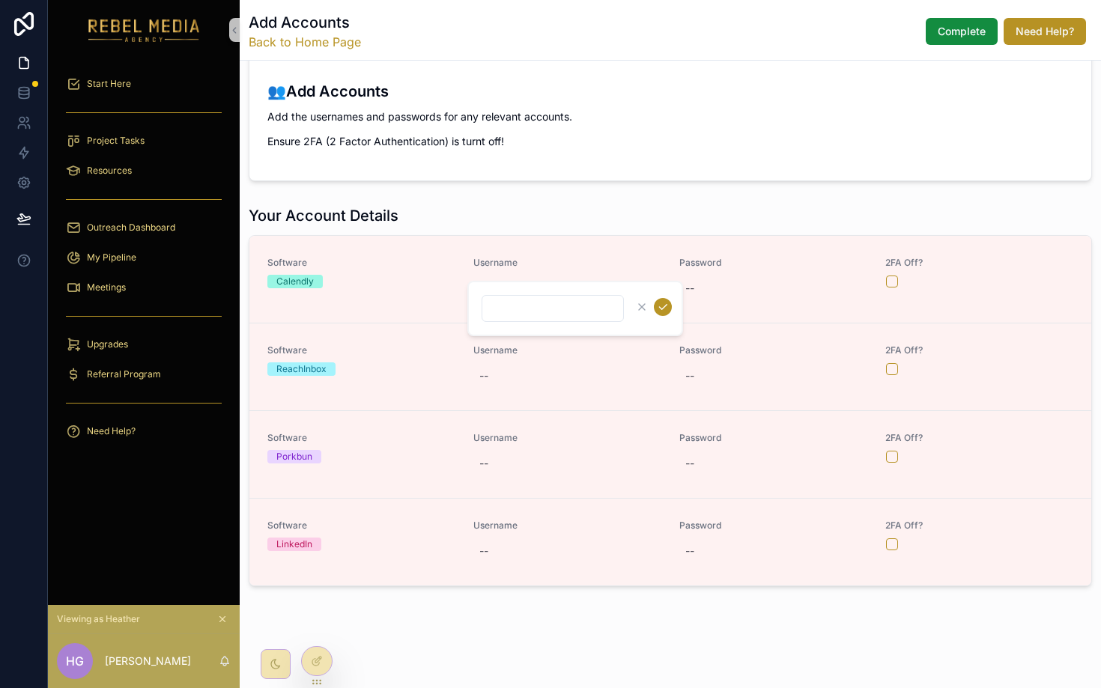
click at [548, 282] on div "scrollable content" at bounding box center [575, 308] width 216 height 55
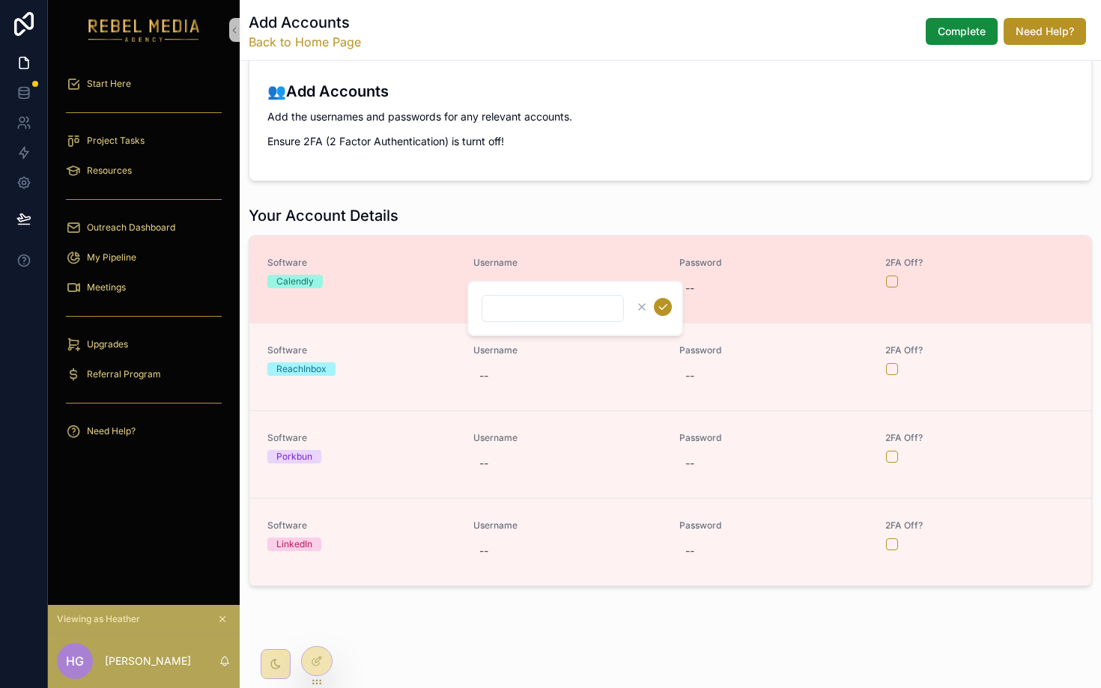
click at [549, 242] on link "Software Calendly Username -- Password -- 2FA Off?" at bounding box center [670, 279] width 842 height 87
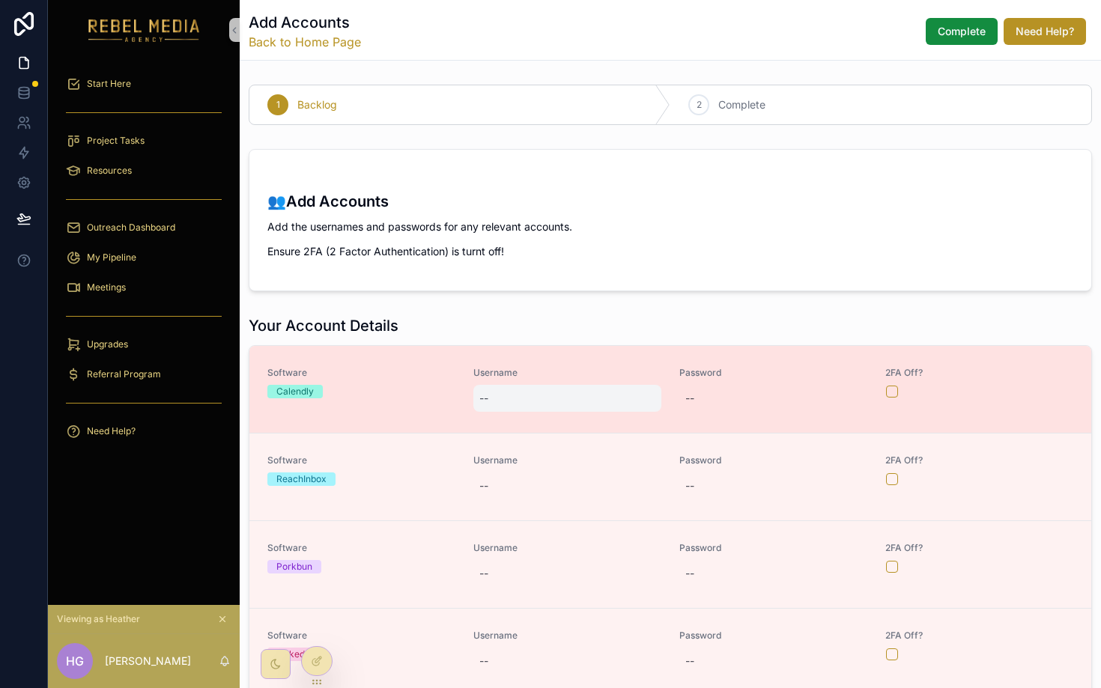
click at [520, 402] on div "--" at bounding box center [567, 398] width 188 height 27
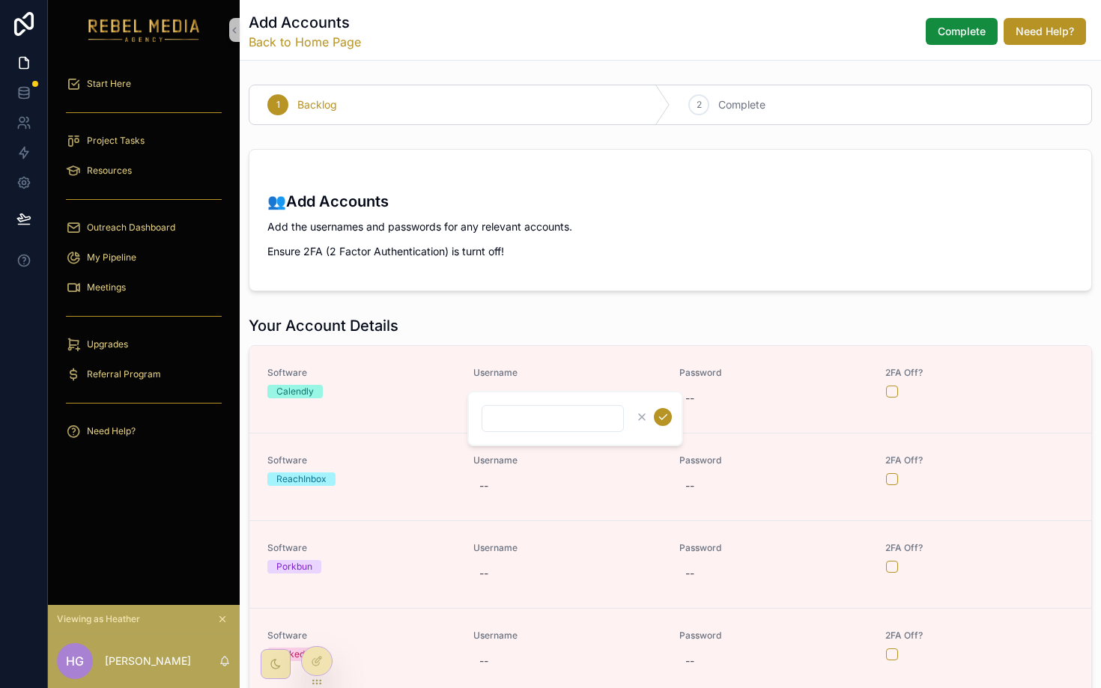
click at [549, 300] on div "1 Backlog 2 Complete 👥Add Accounts Add the usernames and passwords for any rele…" at bounding box center [670, 391] width 861 height 624
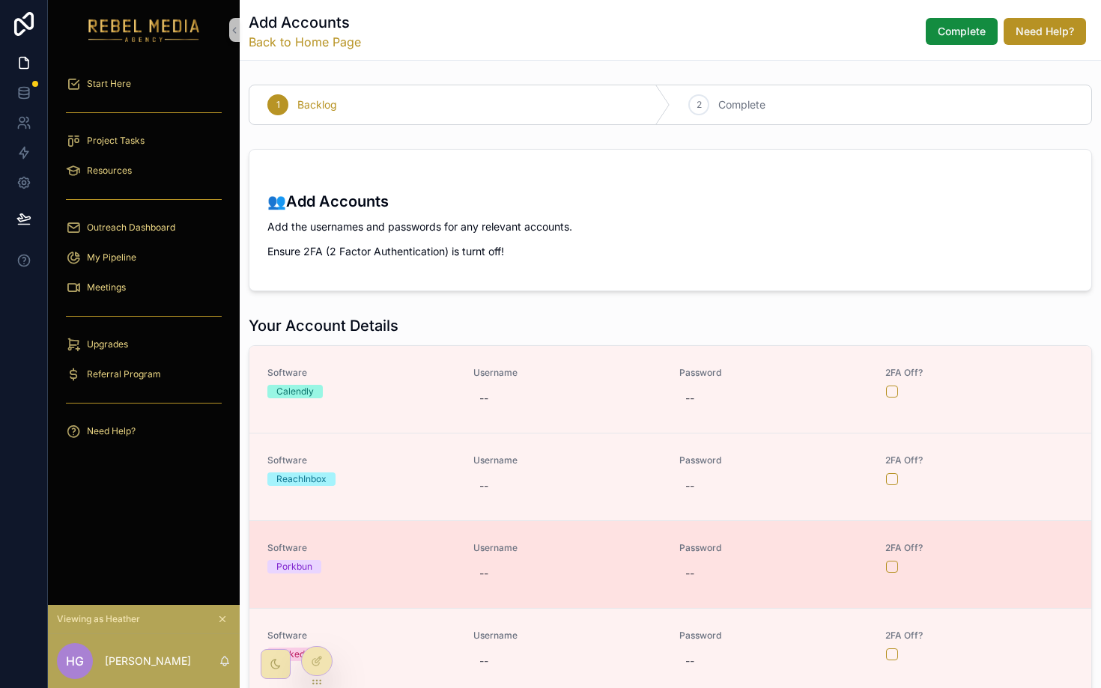
scroll to position [65, 0]
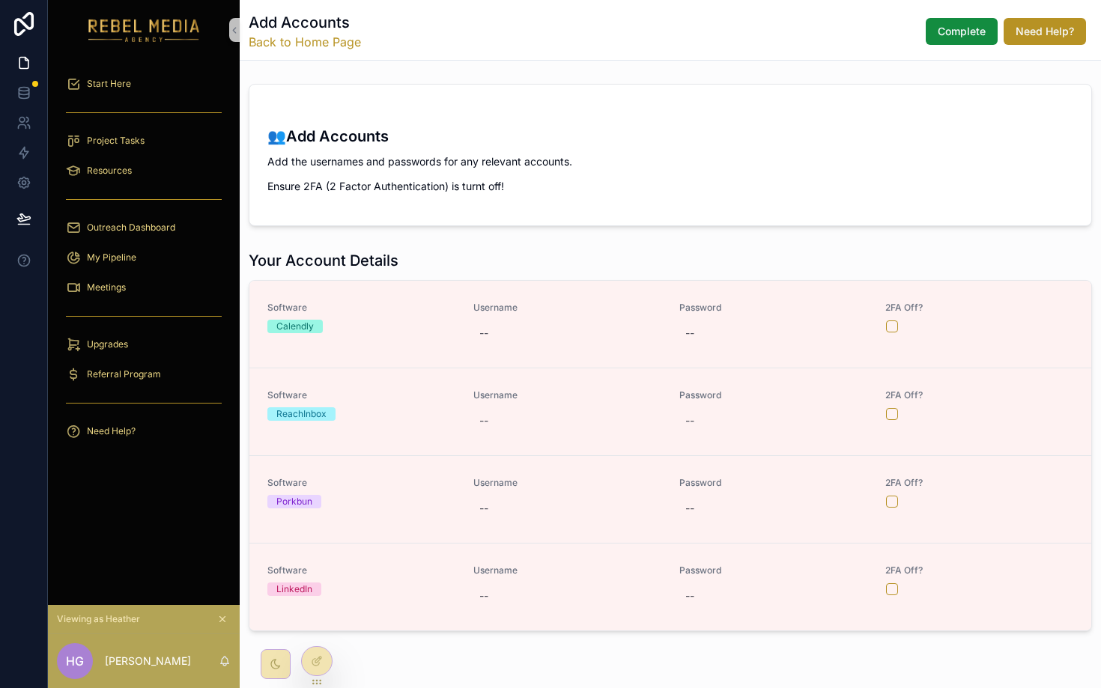
click at [486, 229] on div "👥Add Accounts Add the usernames and passwords for any relevant accounts. Ensure…" at bounding box center [670, 155] width 861 height 154
click at [500, 193] on p "Ensure 2FA (2 Factor Authentication) is turnt off!" at bounding box center [670, 186] width 806 height 16
click at [499, 193] on p "Ensure 2FA (2 Factor Authentication) is turnt off!" at bounding box center [670, 186] width 806 height 16
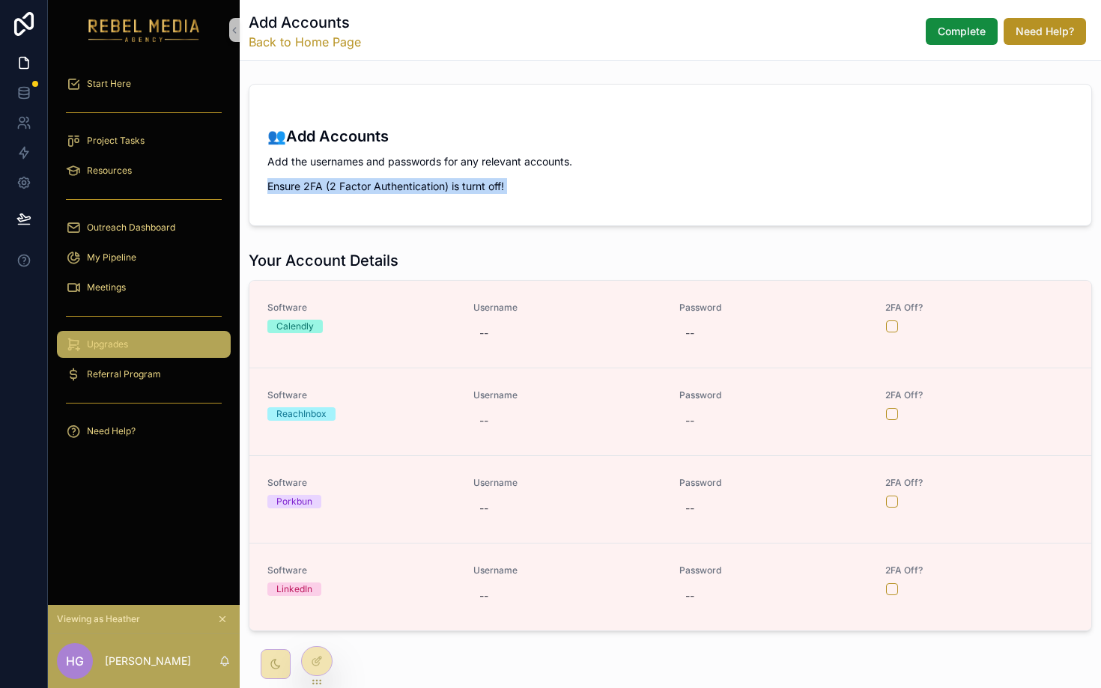
click at [133, 336] on div "Upgrades" at bounding box center [144, 345] width 156 height 24
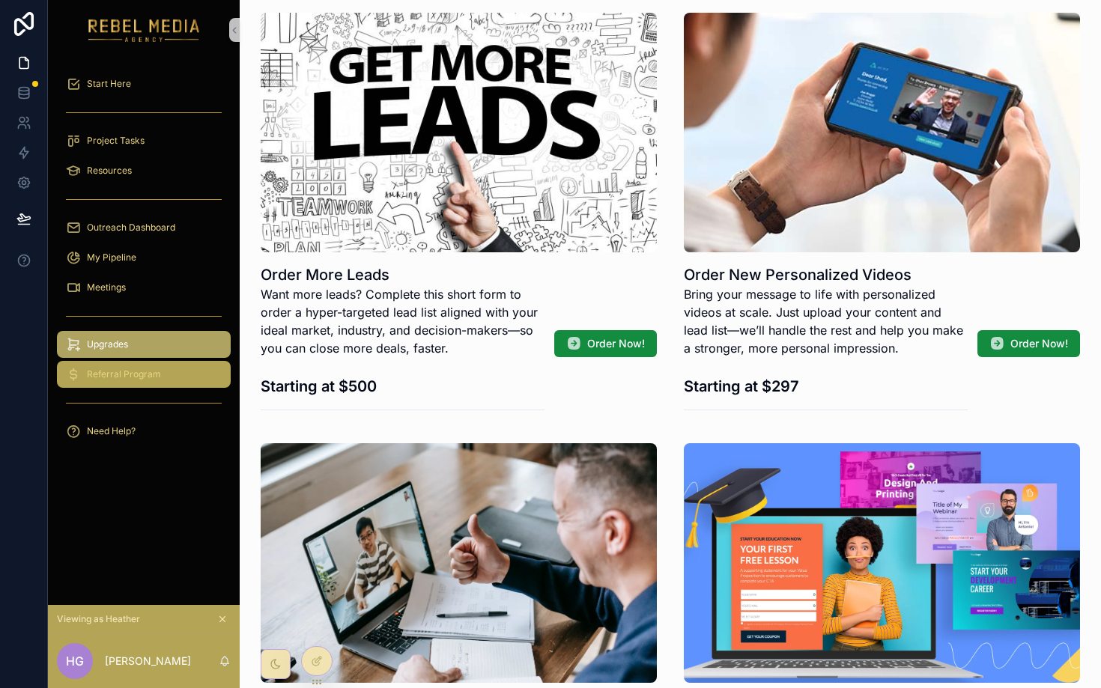
click at [130, 385] on div "Referral Program" at bounding box center [144, 375] width 156 height 24
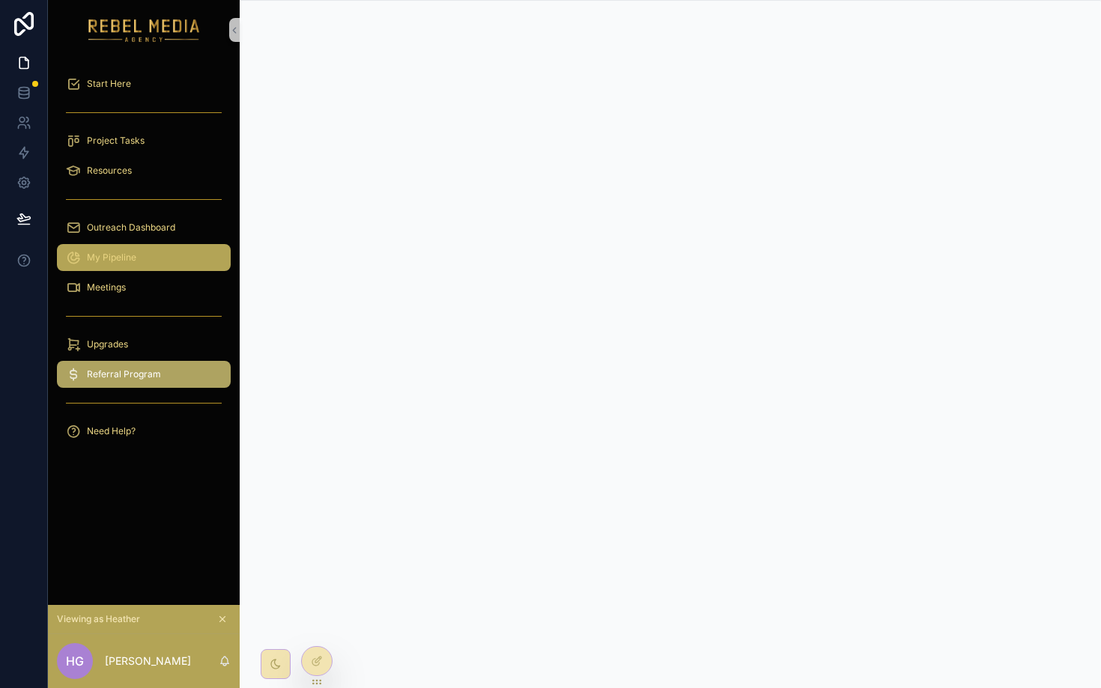
click at [109, 263] on span "My Pipeline" at bounding box center [111, 258] width 49 height 12
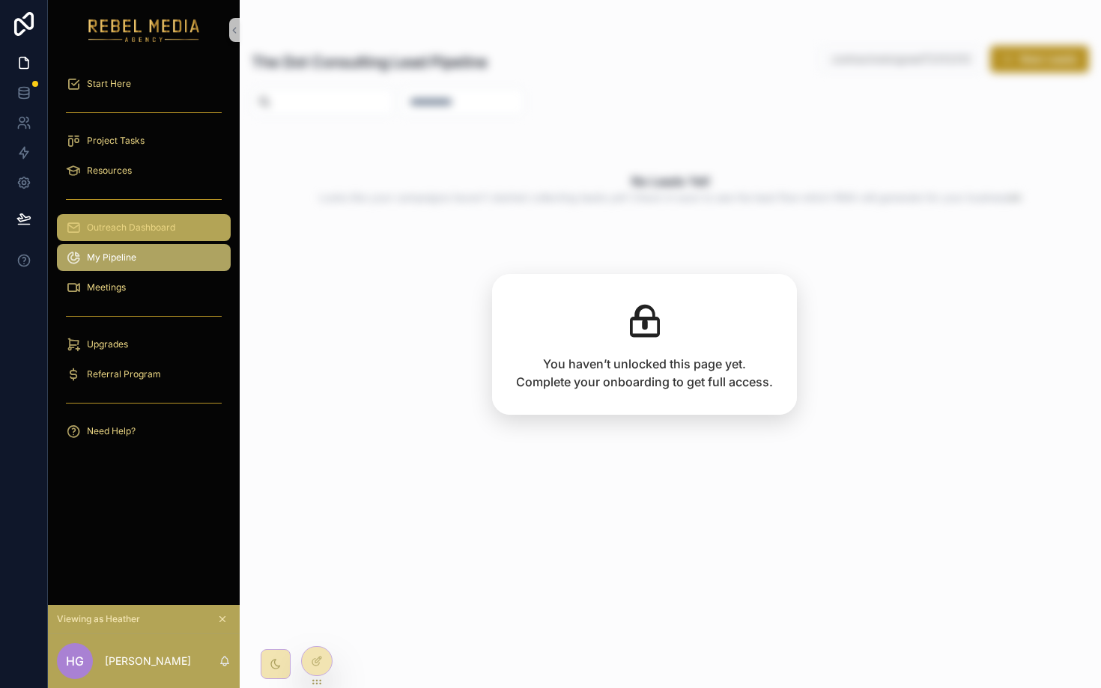
click at [157, 226] on span "Outreach Dashboard" at bounding box center [131, 228] width 88 height 12
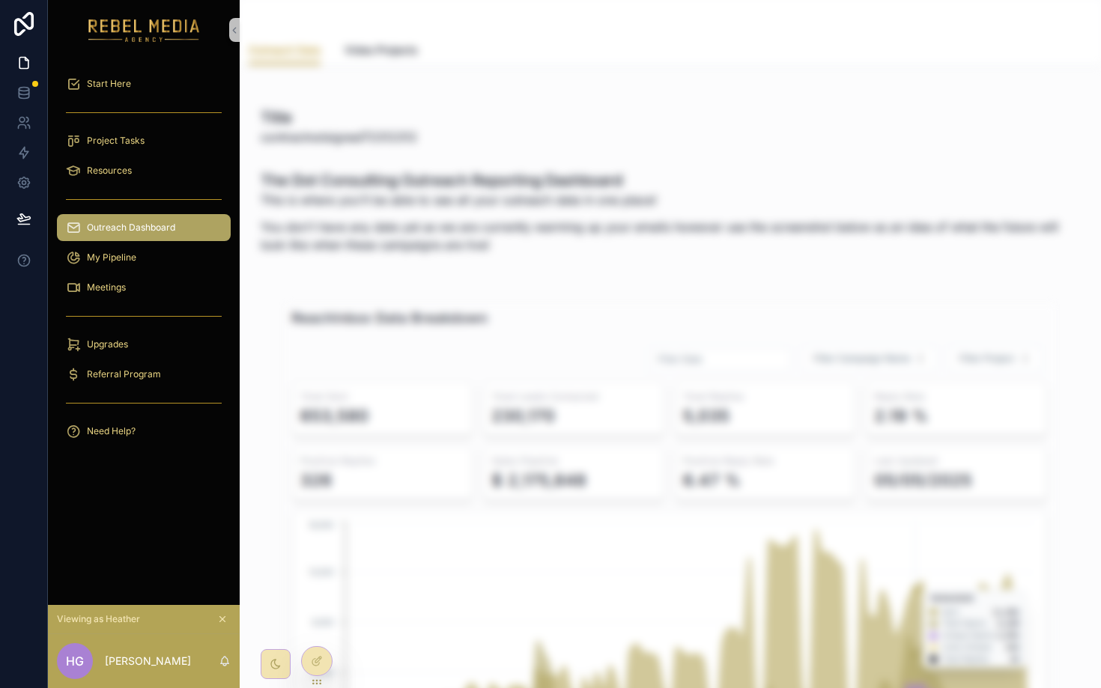
click at [153, 226] on span "Outreach Dashboard" at bounding box center [131, 228] width 88 height 12
click at [139, 258] on div "My Pipeline" at bounding box center [144, 258] width 156 height 24
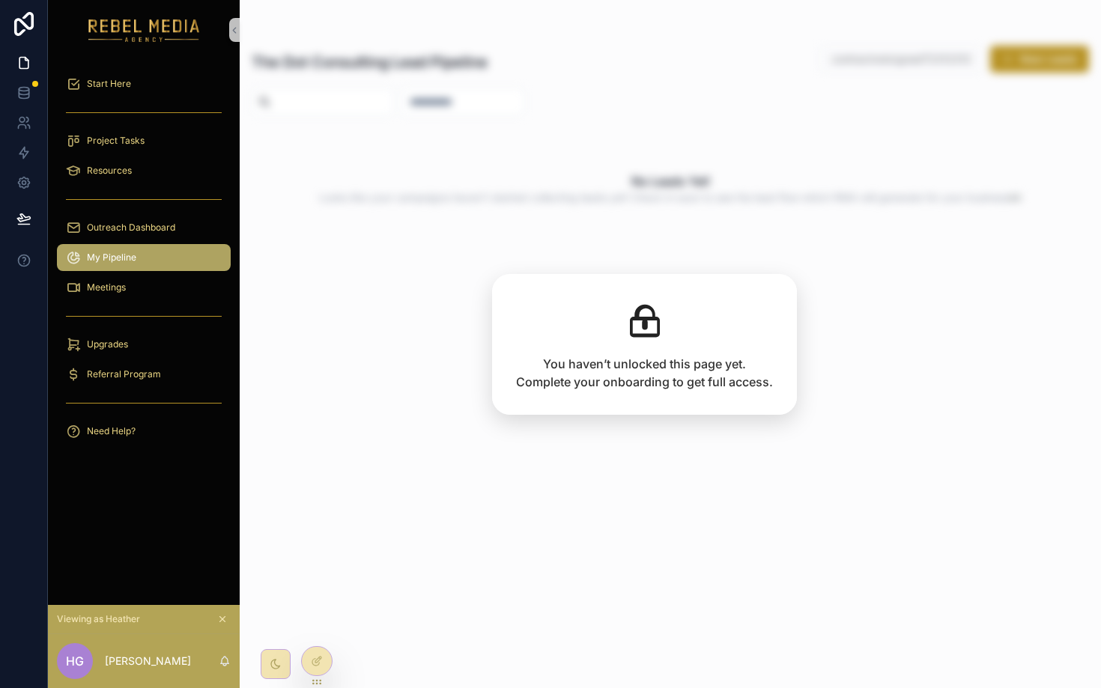
click at [220, 617] on icon "scrollable content" at bounding box center [222, 619] width 10 height 10
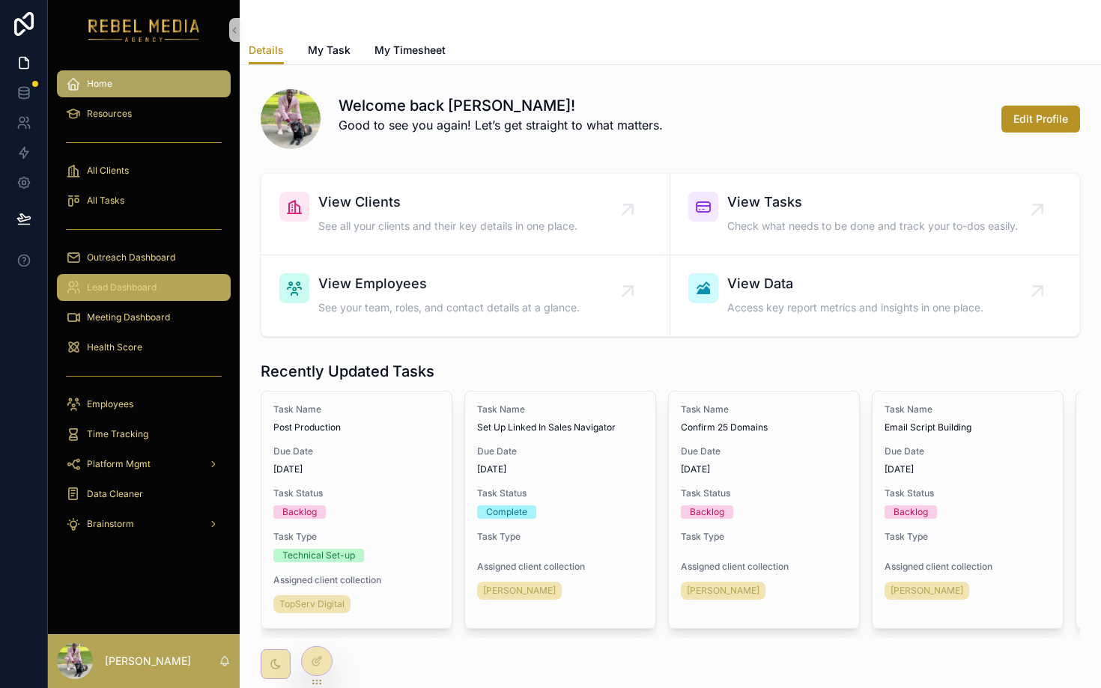
click at [166, 285] on div "Lead Dashboard" at bounding box center [144, 288] width 156 height 24
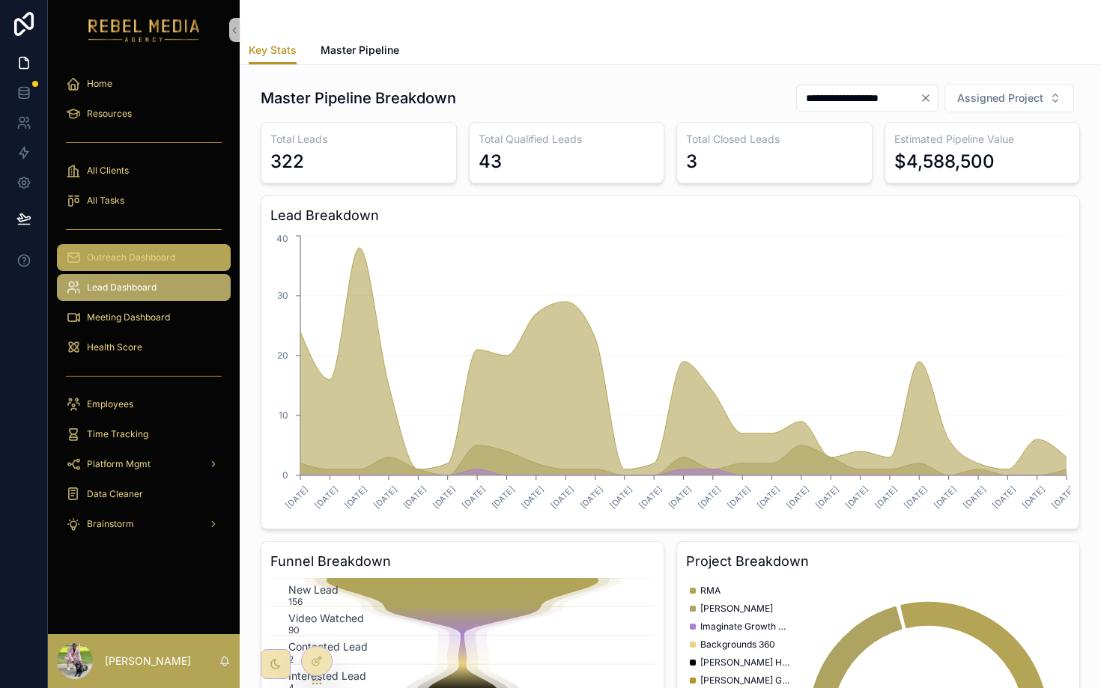
click at [161, 254] on span "Outreach Dashboard" at bounding box center [131, 258] width 88 height 12
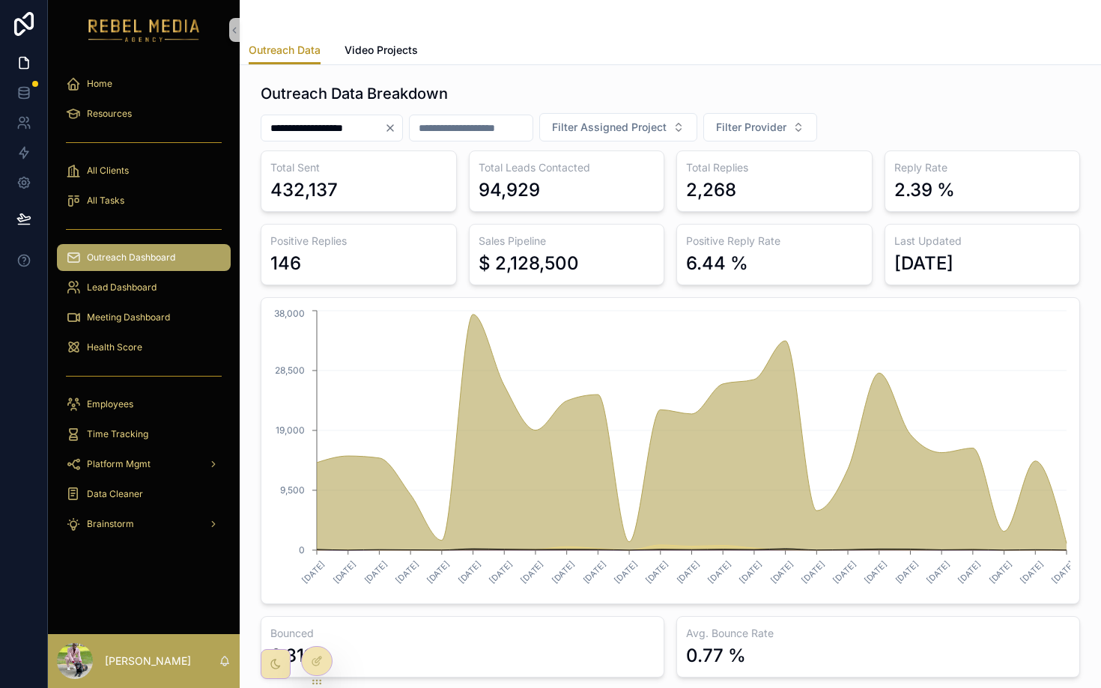
click at [378, 127] on input "**********" at bounding box center [322, 128] width 123 height 21
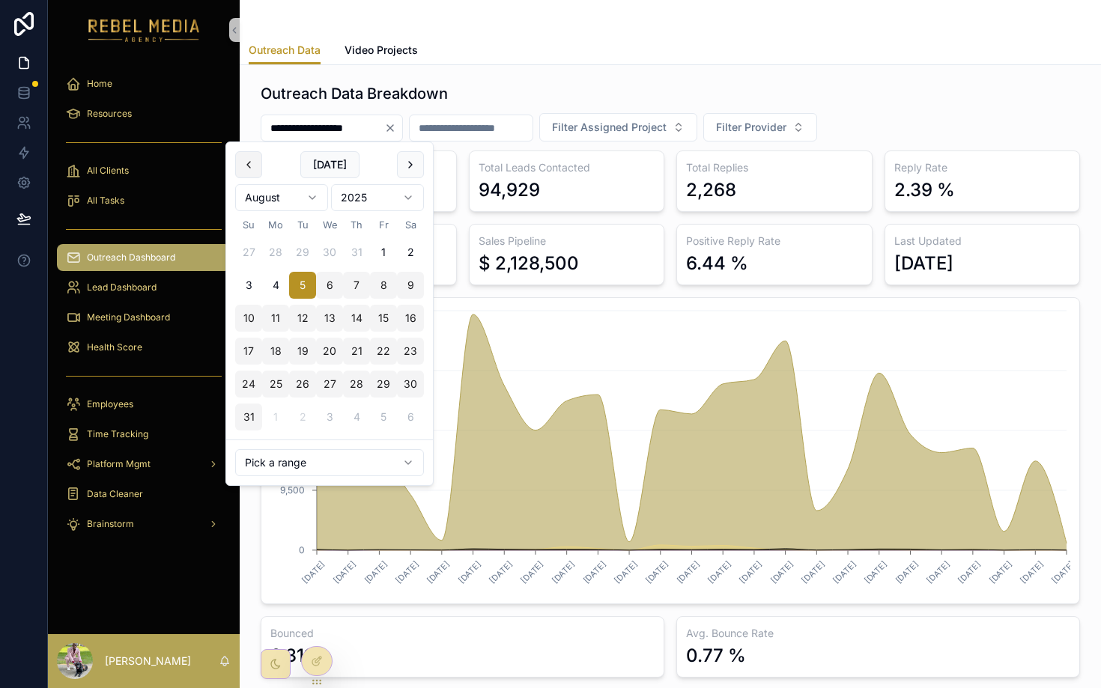
click at [251, 168] on button "scrollable content" at bounding box center [248, 164] width 27 height 27
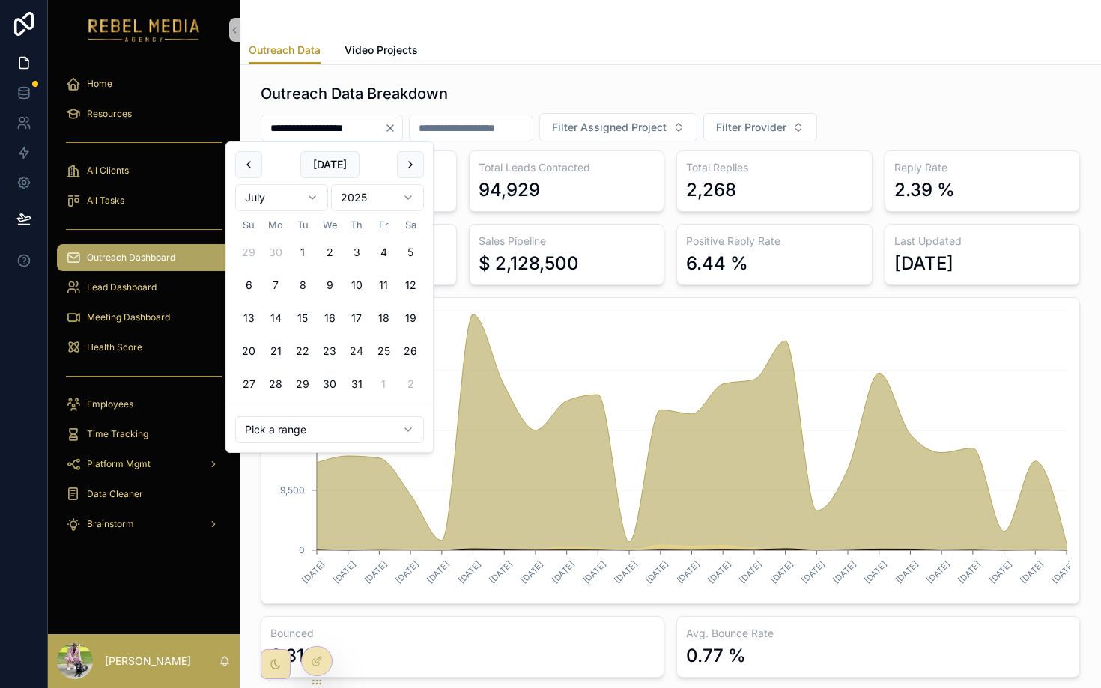
click at [349, 348] on button "24" at bounding box center [356, 351] width 27 height 27
type input "**********"
click at [566, 84] on div "Outreach Data Breakdown" at bounding box center [671, 93] width 820 height 21
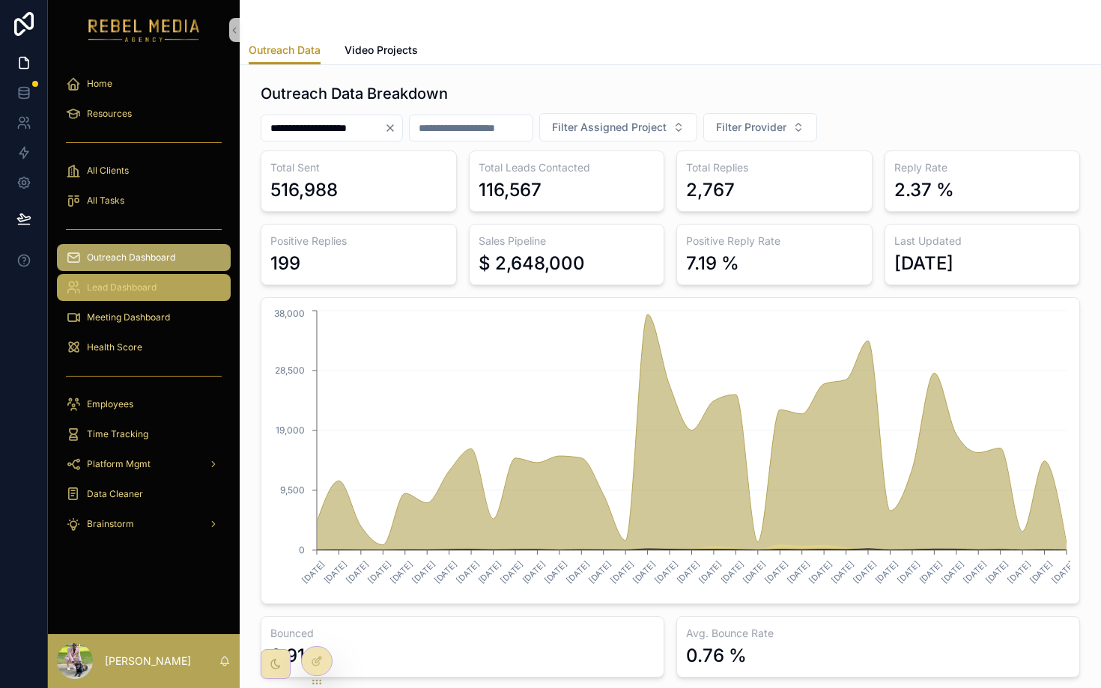
click at [159, 280] on div "Lead Dashboard" at bounding box center [144, 288] width 156 height 24
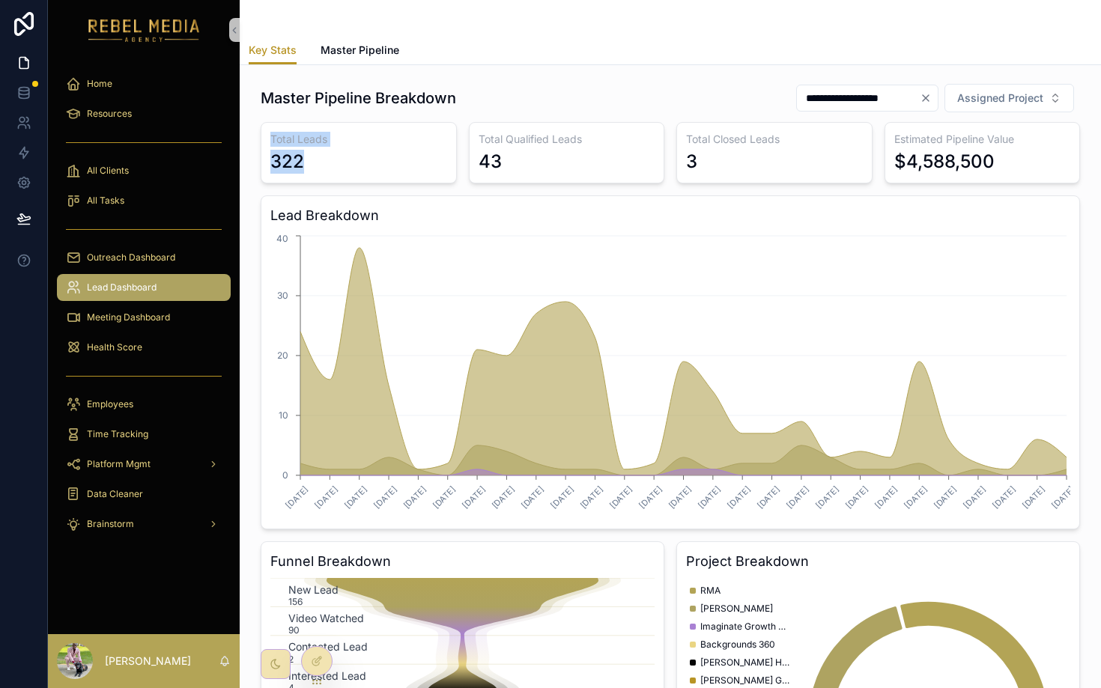
drag, startPoint x: 258, startPoint y: 143, endPoint x: 362, endPoint y: 163, distance: 106.1
click at [362, 163] on div "**********" at bounding box center [670, 479] width 837 height 805
drag, startPoint x: 476, startPoint y: 140, endPoint x: 519, endPoint y: 175, distance: 54.9
click at [582, 184] on div "Total Leads 322 Total Qualified Leads 43 Total Closed Leads 3 Estimated Pipelin…" at bounding box center [671, 499] width 820 height 754
click at [344, 44] on span "Master Pipeline" at bounding box center [360, 50] width 79 height 15
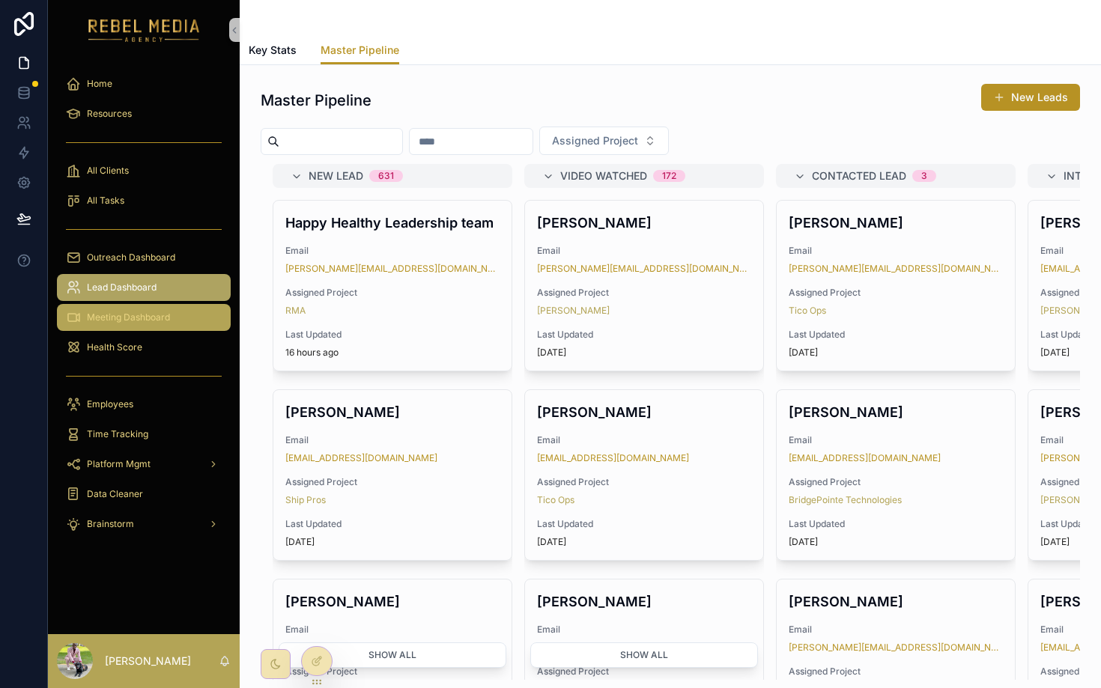
click at [160, 319] on span "Meeting Dashboard" at bounding box center [128, 318] width 83 height 12
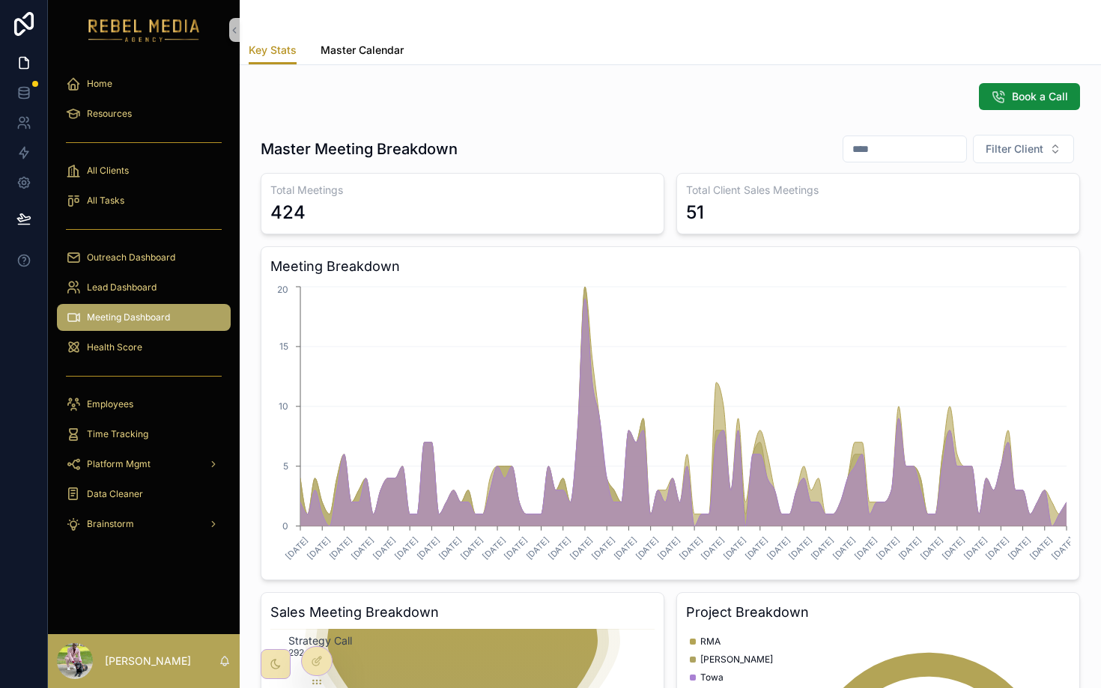
click at [324, 61] on link "Master Calendar" at bounding box center [362, 52] width 83 height 30
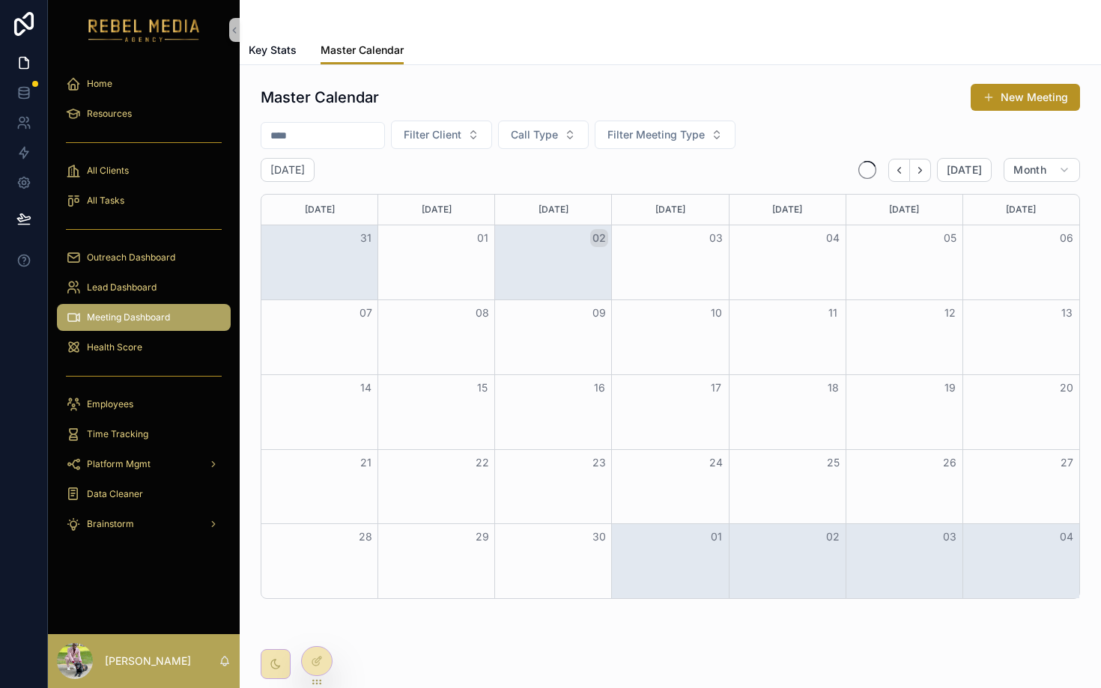
drag, startPoint x: 361, startPoint y: 43, endPoint x: 313, endPoint y: 98, distance: 73.3
click at [361, 43] on span "Master Calendar" at bounding box center [362, 50] width 83 height 15
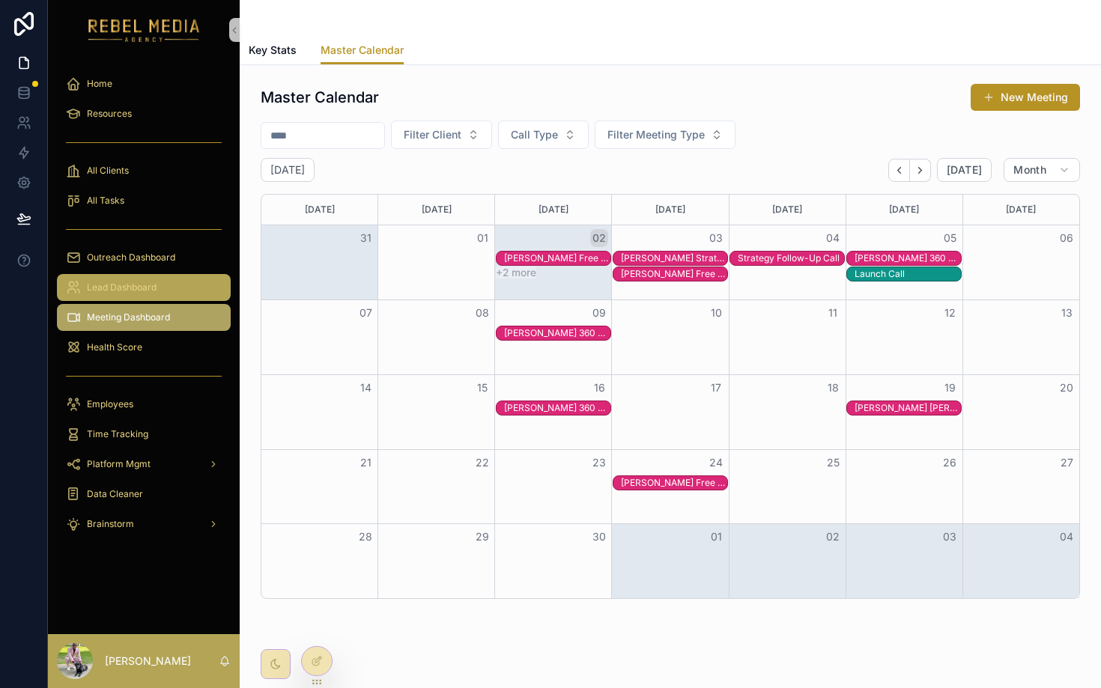
click at [150, 274] on link "Lead Dashboard" at bounding box center [144, 287] width 174 height 27
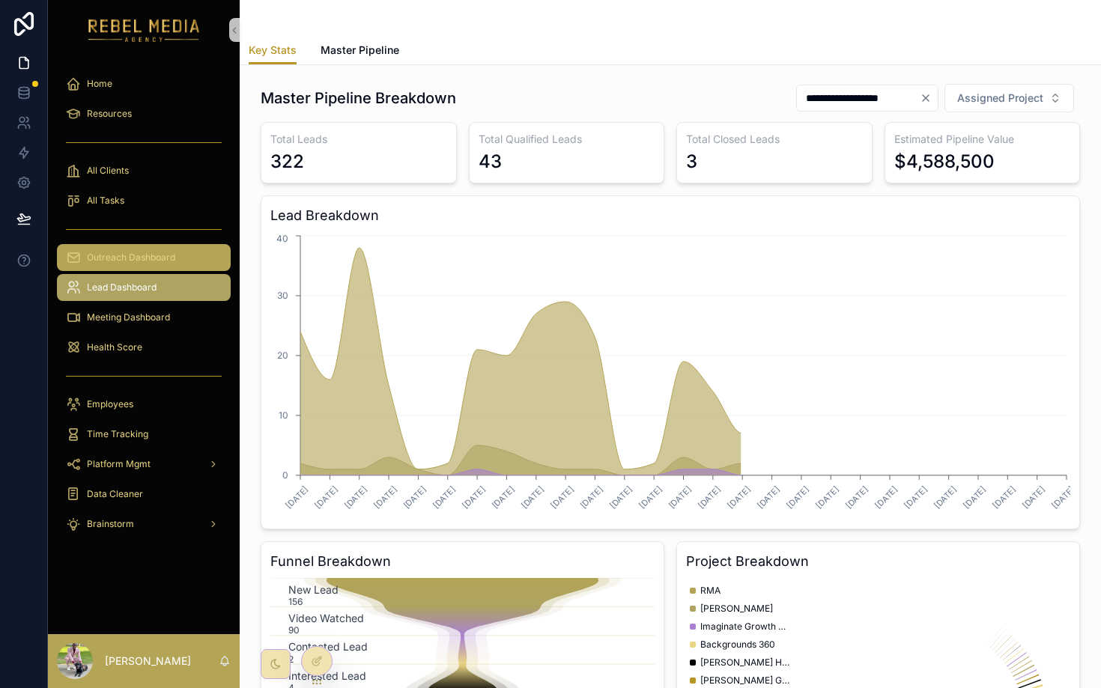
click at [136, 255] on span "Outreach Dashboard" at bounding box center [131, 258] width 88 height 12
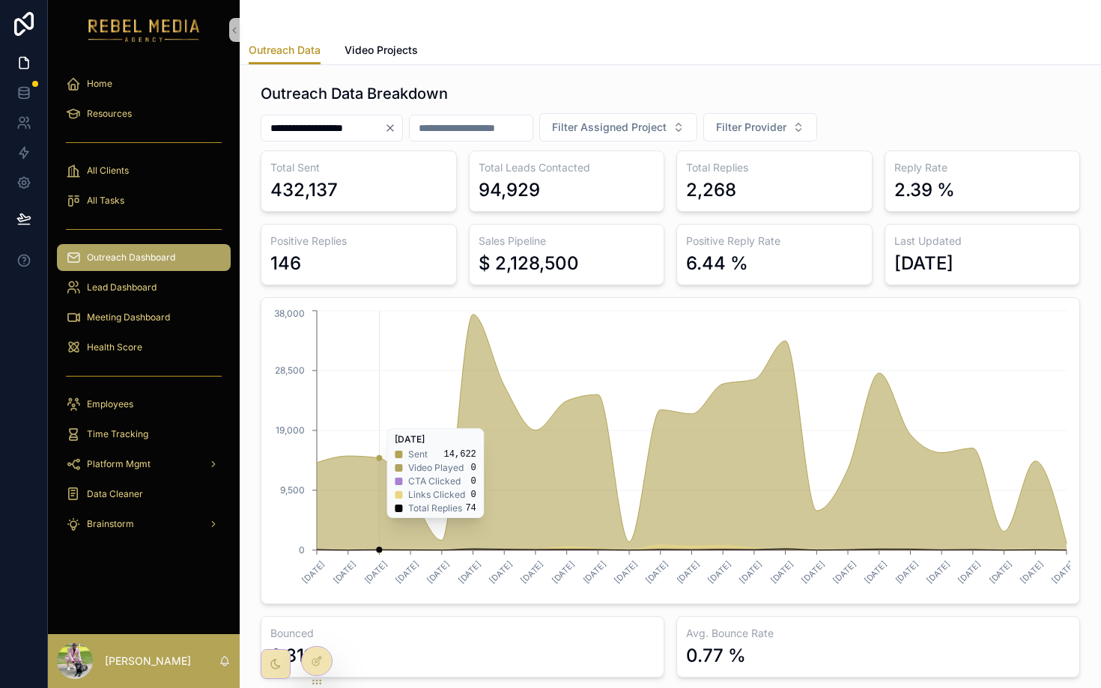
click at [411, 261] on div "146" at bounding box center [358, 264] width 177 height 24
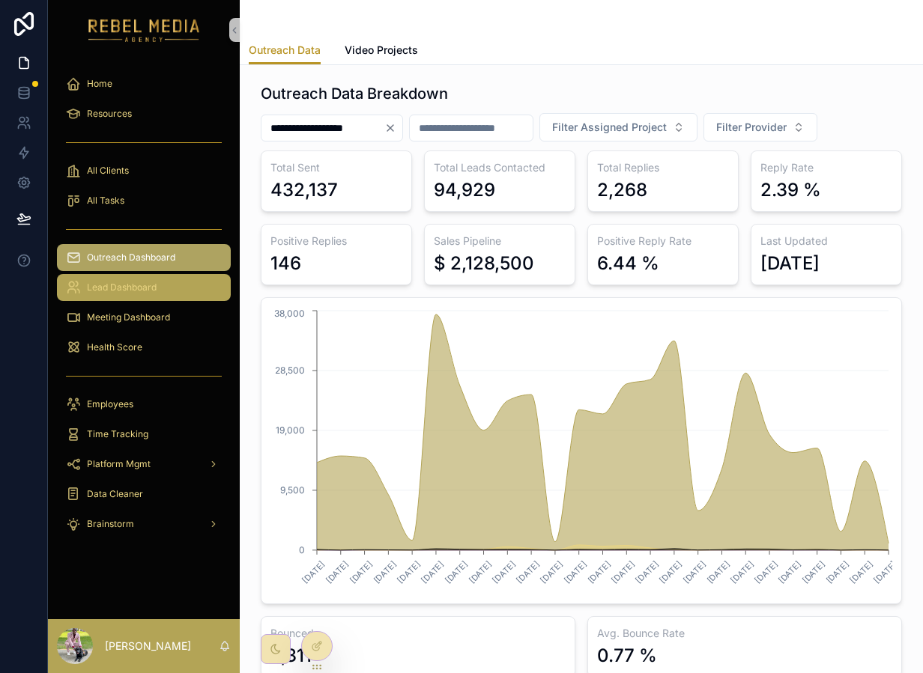
click at [126, 299] on div "Lead Dashboard" at bounding box center [144, 288] width 156 height 24
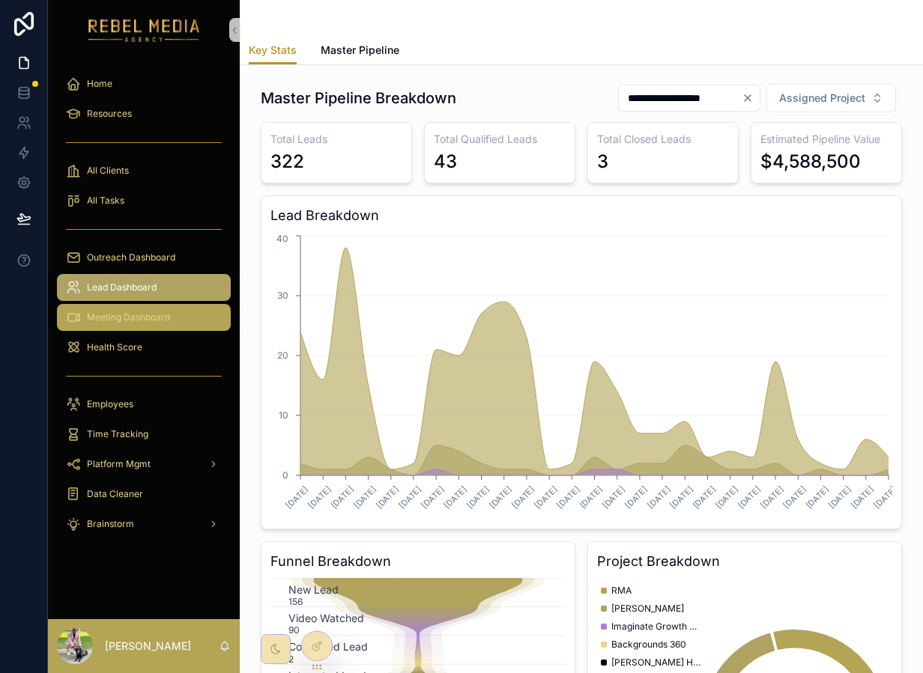
click at [145, 315] on span "Meeting Dashboard" at bounding box center [128, 318] width 83 height 12
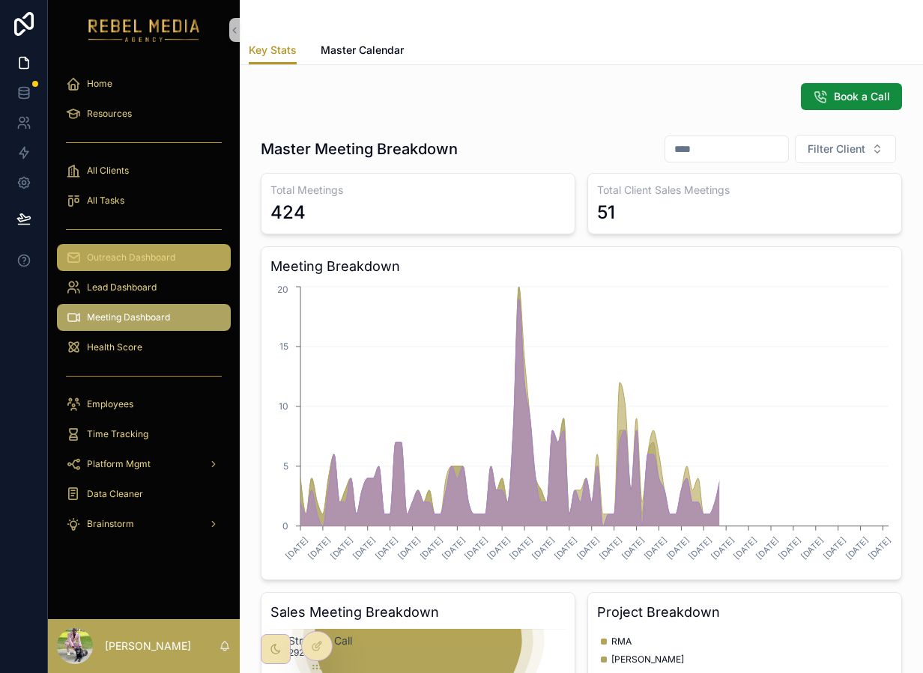
click at [143, 252] on span "Outreach Dashboard" at bounding box center [131, 258] width 88 height 12
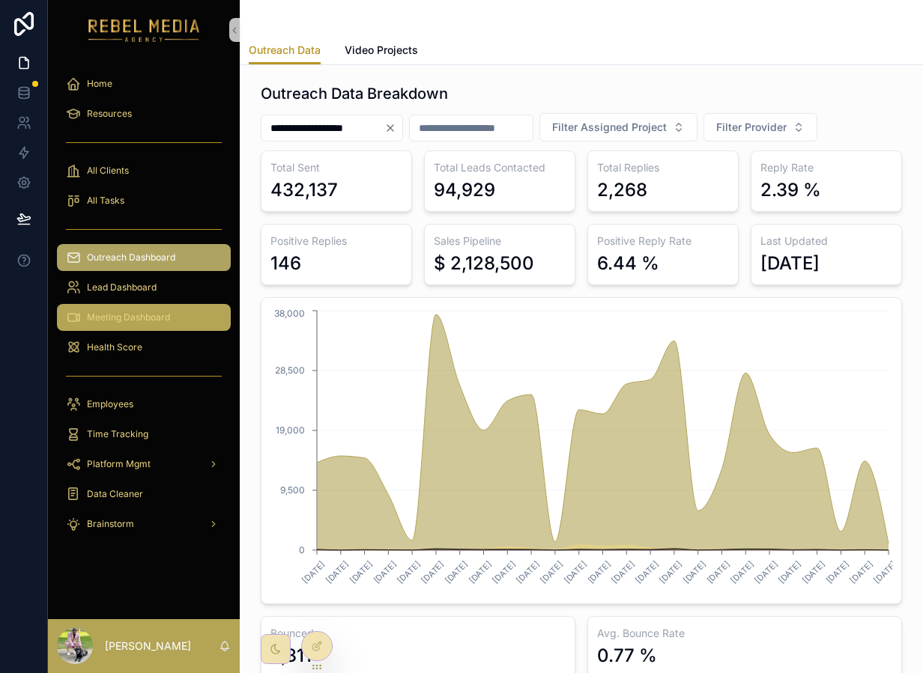
click at [163, 323] on span "Meeting Dashboard" at bounding box center [128, 318] width 83 height 12
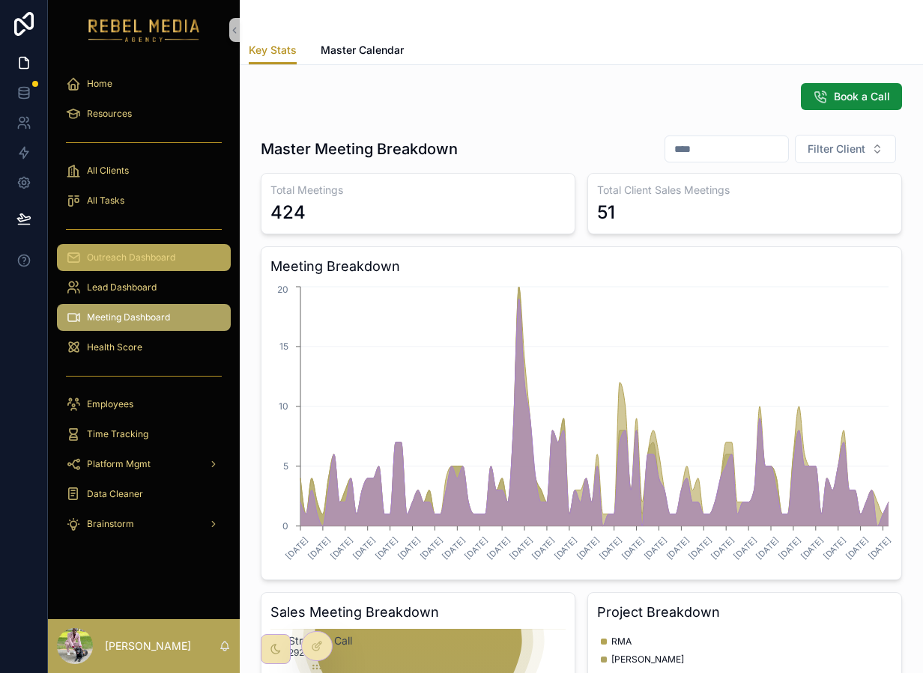
click at [156, 270] on link "Outreach Dashboard" at bounding box center [144, 257] width 174 height 27
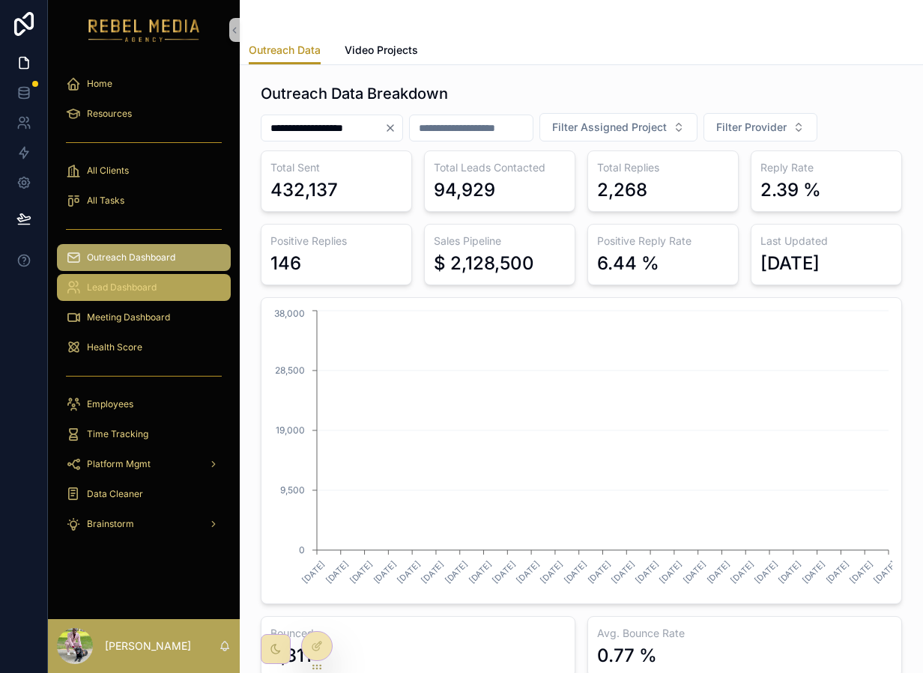
click at [148, 285] on span "Lead Dashboard" at bounding box center [122, 288] width 70 height 12
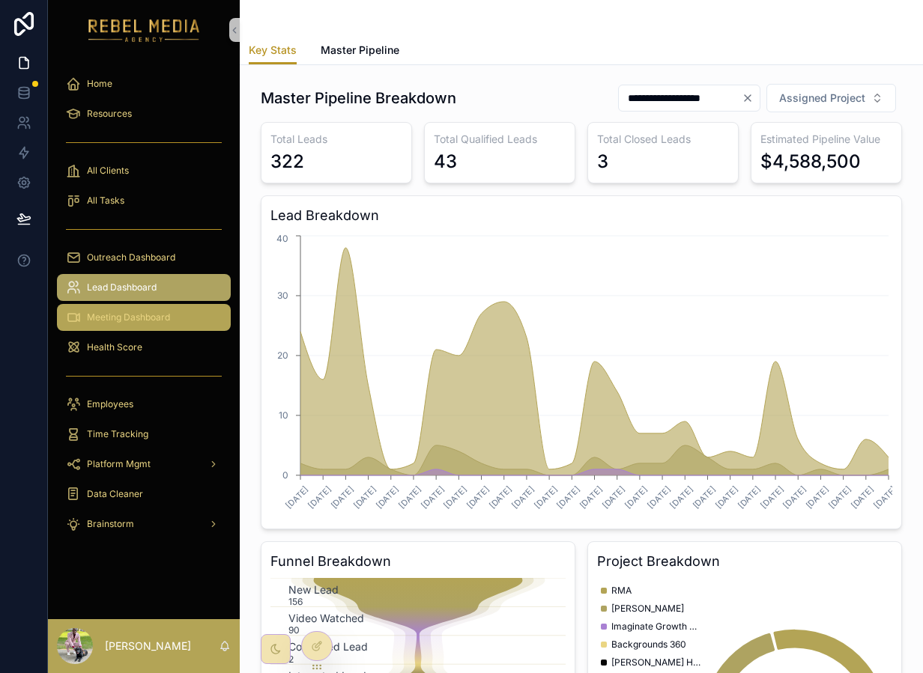
click at [112, 304] on link "Meeting Dashboard" at bounding box center [144, 317] width 174 height 27
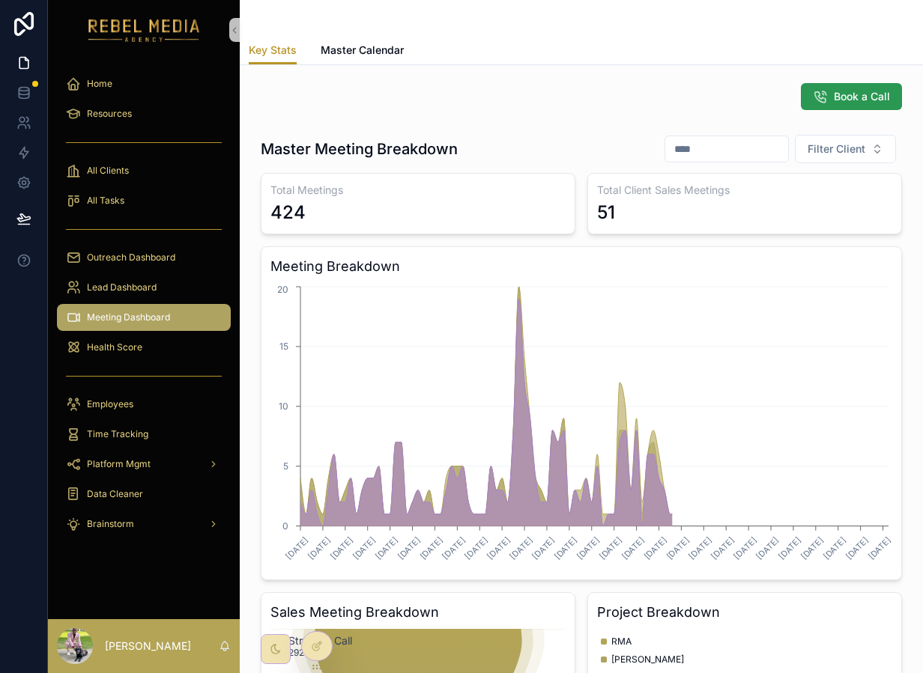
click at [852, 87] on button "Book a Call" at bounding box center [851, 96] width 101 height 27
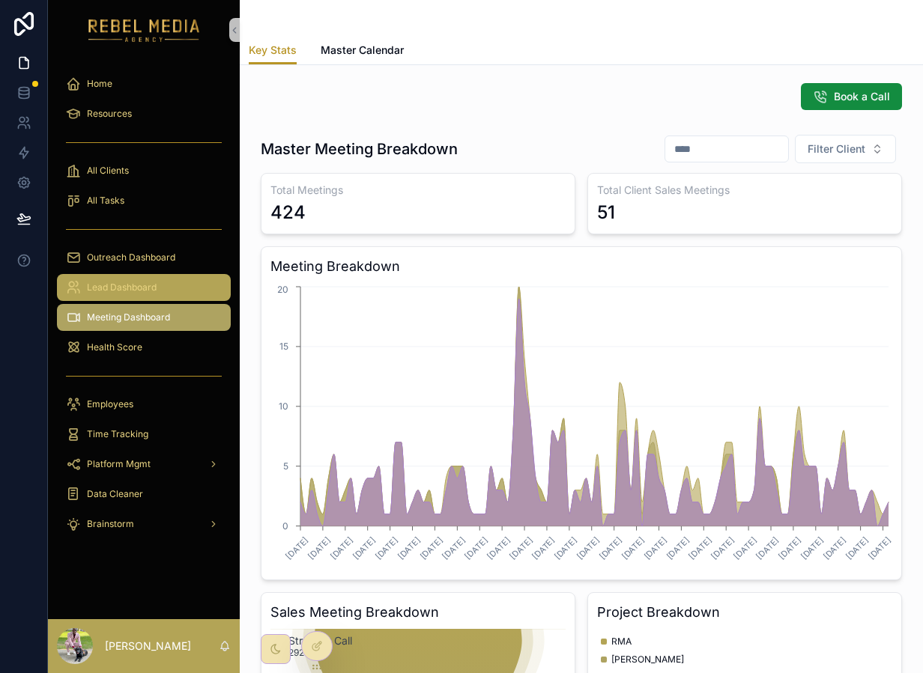
click at [136, 276] on div "Lead Dashboard" at bounding box center [144, 288] width 156 height 24
